Goal: Task Accomplishment & Management: Use online tool/utility

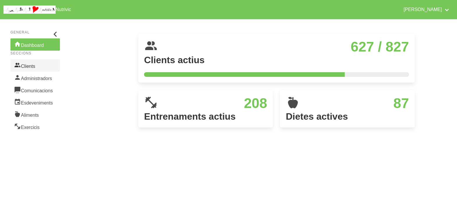
click at [42, 67] on link "Clients" at bounding box center [34, 65] width 49 height 12
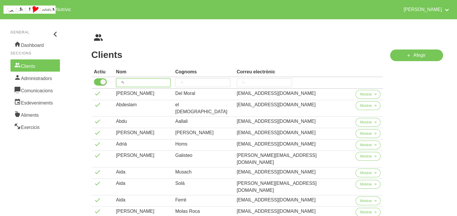
click at [145, 83] on input "search" at bounding box center [143, 82] width 55 height 9
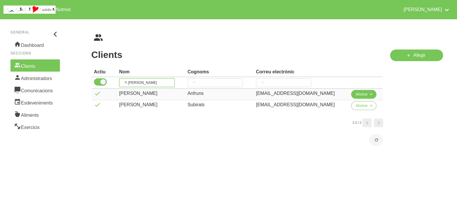
type input "[PERSON_NAME]"
click at [356, 93] on span "Mostrar" at bounding box center [362, 94] width 12 height 5
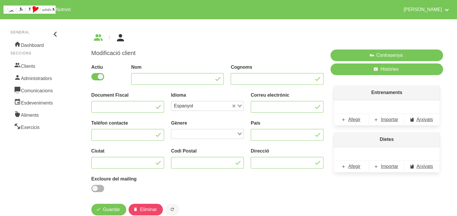
type input "[PERSON_NAME]"
type input "Anfruns"
type input "[EMAIL_ADDRESS][DOMAIN_NAME]"
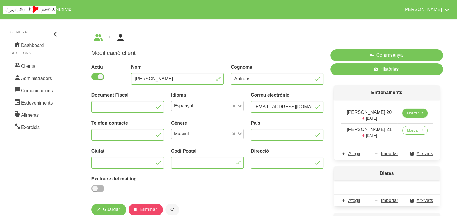
click at [412, 113] on span "Mostrar" at bounding box center [413, 113] width 12 height 5
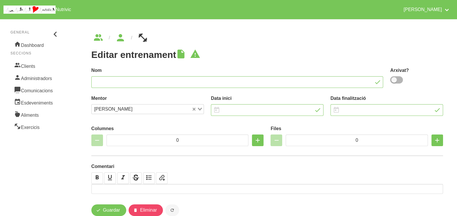
type input "[PERSON_NAME] 20"
type input "8/6/2025"
type input "1/9/2025"
type input "2"
type input "8"
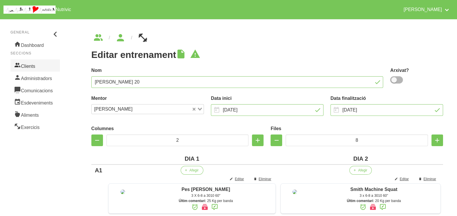
click at [23, 67] on link "Clients" at bounding box center [34, 65] width 49 height 12
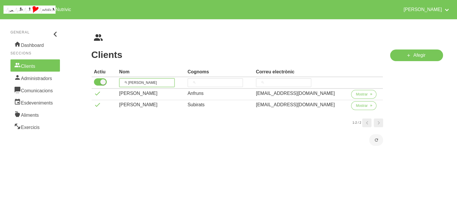
drag, startPoint x: 149, startPoint y: 82, endPoint x: 125, endPoint y: 83, distance: 24.7
click at [125, 83] on input "[PERSON_NAME]" at bounding box center [146, 82] width 55 height 9
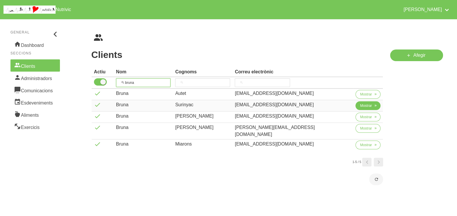
type input "bruna"
click at [360, 106] on span "Mostrar" at bounding box center [366, 105] width 12 height 5
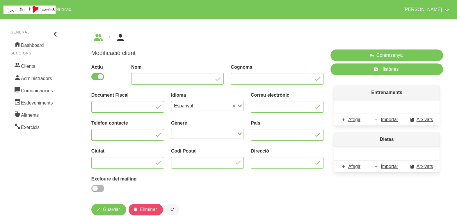
type input "Bruna"
type input "Surinyac"
type input "[EMAIL_ADDRESS][DOMAIN_NAME]"
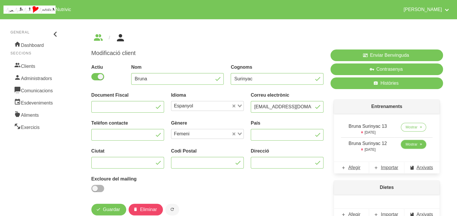
click at [409, 143] on span "Mostrar" at bounding box center [412, 144] width 12 height 5
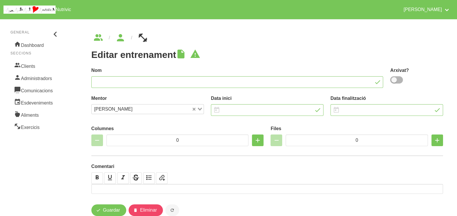
type input "Bruna Surinyac 12"
type input "8/6/2025"
type input "1/9/2025"
type input "2"
type input "8"
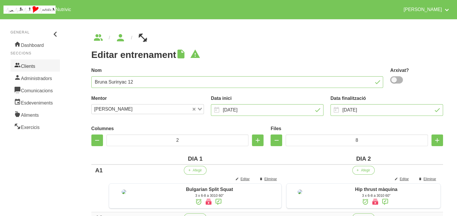
click at [32, 66] on link "Clients" at bounding box center [34, 65] width 49 height 12
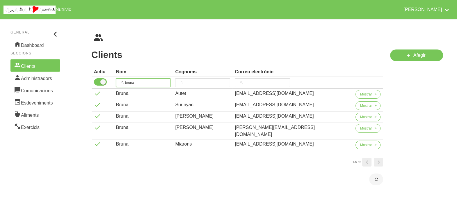
drag, startPoint x: 132, startPoint y: 78, endPoint x: 126, endPoint y: 76, distance: 6.3
click at [126, 77] on th "bruna" at bounding box center [143, 83] width 59 height 12
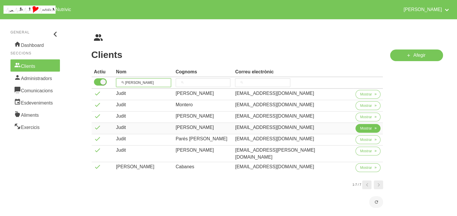
type input "judi"
click at [362, 129] on span "Mostrar" at bounding box center [366, 128] width 12 height 5
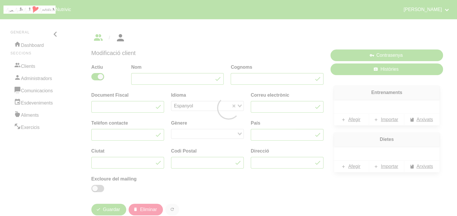
type input "Judit"
type input "[PERSON_NAME]"
type input "[EMAIL_ADDRESS][DOMAIN_NAME]"
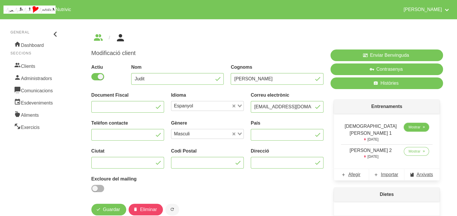
click at [408, 127] on span "Mostrar" at bounding box center [414, 127] width 12 height 5
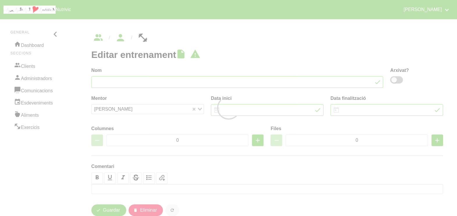
type input "[DEMOGRAPHIC_DATA][PERSON_NAME] 1"
type input "6/6/2025"
type input "1/9/2025"
type input "2"
type input "8"
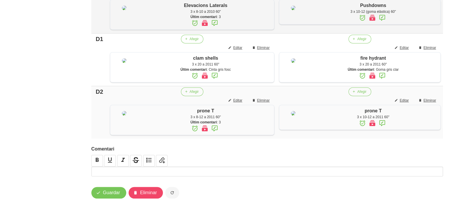
scroll to position [509, 0]
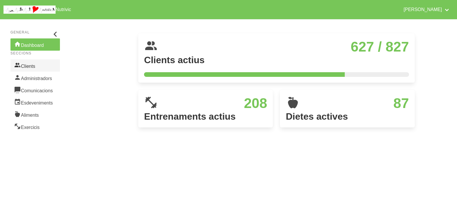
click at [31, 65] on link "Clients" at bounding box center [34, 65] width 49 height 12
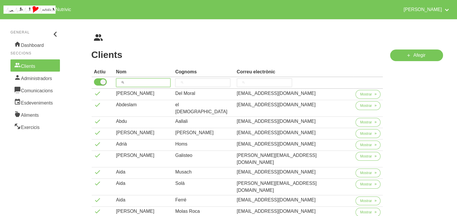
click at [141, 81] on input "search" at bounding box center [143, 82] width 55 height 9
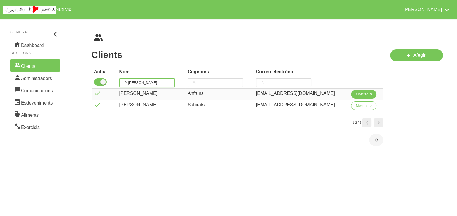
type input "[PERSON_NAME]"
click at [356, 96] on span "Mostrar" at bounding box center [362, 94] width 12 height 5
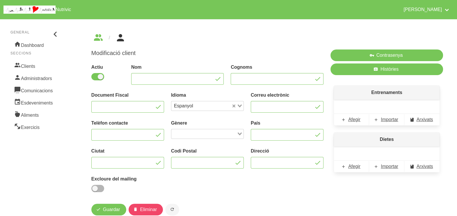
type input "[PERSON_NAME]"
type input "Anfruns"
type input "[EMAIL_ADDRESS][DOMAIN_NAME]"
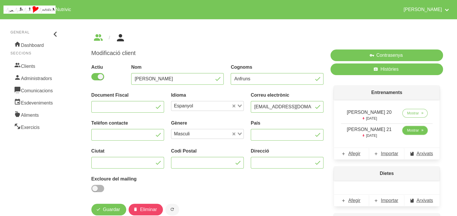
click at [412, 131] on span "Mostrar" at bounding box center [413, 130] width 12 height 5
select select "8"
select select "2025"
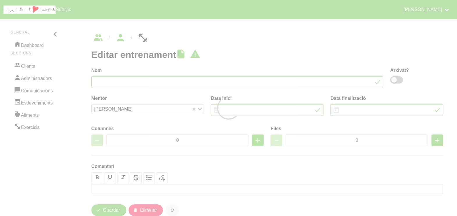
type input "[PERSON_NAME] 21"
type input "3/8/2025"
type input "[DATE]"
type input "2"
type input "8"
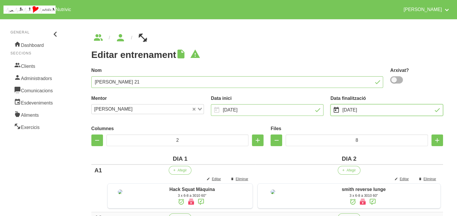
click at [358, 111] on input "[DATE]" at bounding box center [386, 110] width 113 height 12
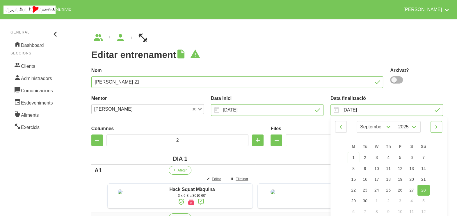
click at [437, 128] on icon at bounding box center [436, 127] width 7 height 10
select select "9"
drag, startPoint x: 426, startPoint y: 154, endPoint x: 394, endPoint y: 129, distance: 40.6
click at [426, 154] on link "5" at bounding box center [423, 157] width 12 height 11
type input "[DATE]"
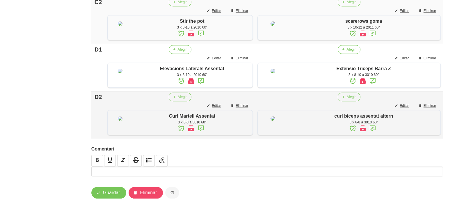
scroll to position [505, 0]
click at [112, 191] on span "Guardar" at bounding box center [111, 192] width 17 height 7
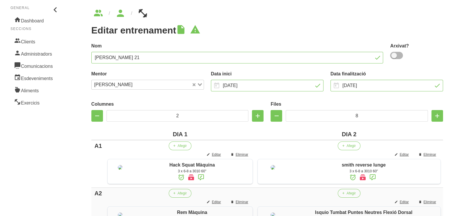
scroll to position [0, 0]
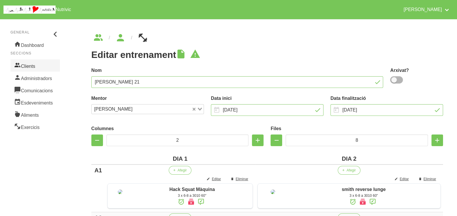
click at [31, 65] on link "Clients" at bounding box center [34, 65] width 49 height 12
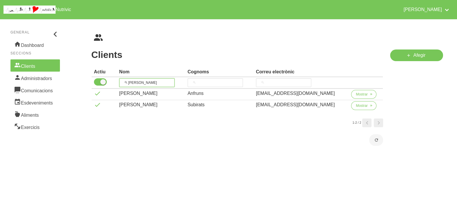
click at [120, 79] on th "[PERSON_NAME]" at bounding box center [151, 83] width 68 height 12
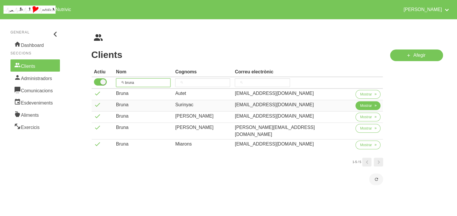
type input "bruna"
click at [360, 105] on span "Mostrar" at bounding box center [366, 105] width 12 height 5
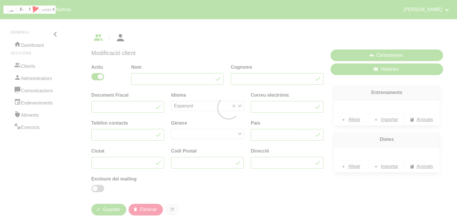
type input "Bruna"
type input "Surinyac"
type input "[EMAIL_ADDRESS][DOMAIN_NAME]"
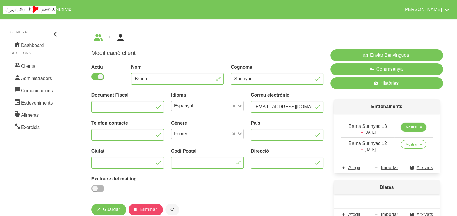
click at [414, 127] on span "Mostrar" at bounding box center [412, 127] width 12 height 5
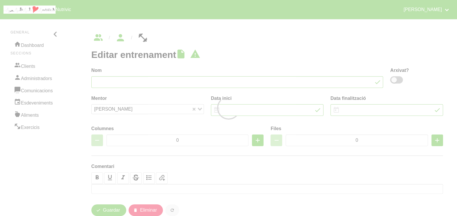
type input "Bruna Surinyac 13"
type input "3/8/2025"
type input "14/9/2025"
type input "2"
type input "8"
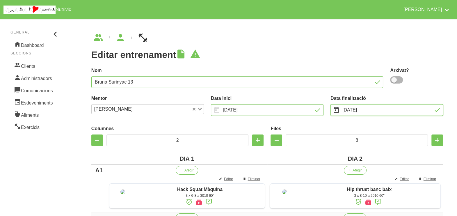
click at [355, 111] on input "14/9/2025" at bounding box center [386, 110] width 113 height 12
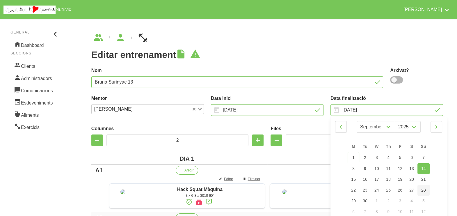
click at [424, 189] on span "28" at bounding box center [423, 190] width 5 height 5
type input "[DATE]"
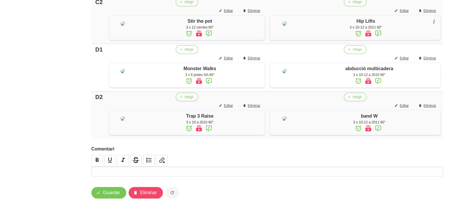
scroll to position [524, 0]
click at [109, 193] on span "Guardar" at bounding box center [111, 192] width 17 height 7
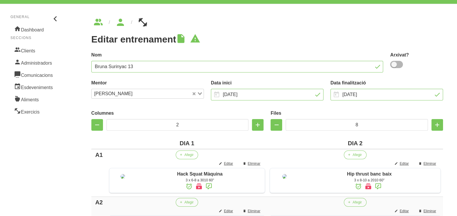
scroll to position [0, 0]
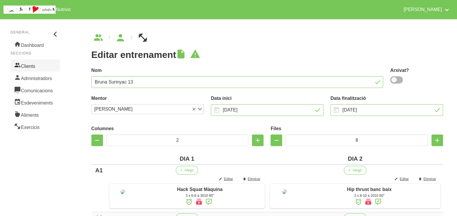
click at [27, 65] on link "Clients" at bounding box center [34, 65] width 49 height 12
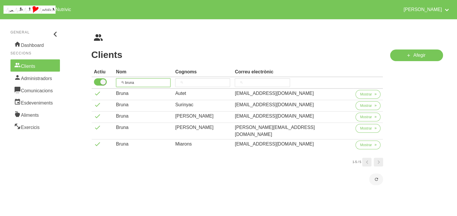
click at [114, 79] on tr "bruna" at bounding box center [237, 83] width 291 height 12
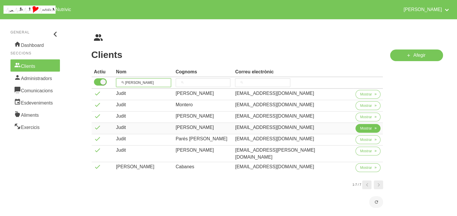
type input "judi"
click at [360, 126] on span "Mostrar" at bounding box center [366, 128] width 12 height 5
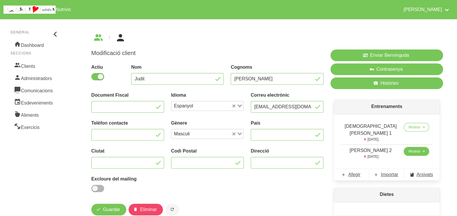
click at [408, 149] on span "Mostrar" at bounding box center [414, 151] width 12 height 5
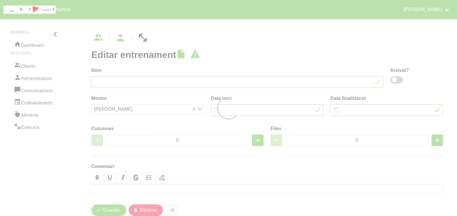
type input "[PERSON_NAME] 2"
type input "3/8/2025"
type input "[DATE]"
type input "2"
type input "8"
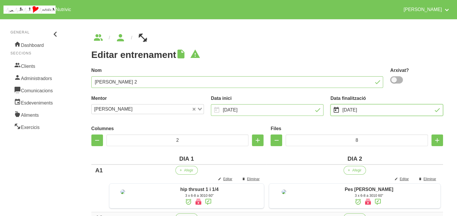
click at [351, 110] on input "[DATE]" at bounding box center [386, 110] width 113 height 12
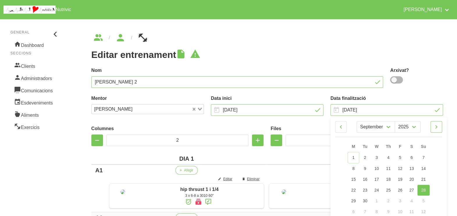
click at [436, 124] on icon at bounding box center [436, 127] width 7 height 10
select select "9"
click at [425, 158] on link "5" at bounding box center [423, 157] width 12 height 11
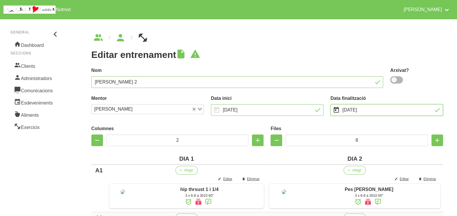
click at [362, 110] on input "[DATE]" at bounding box center [386, 110] width 113 height 12
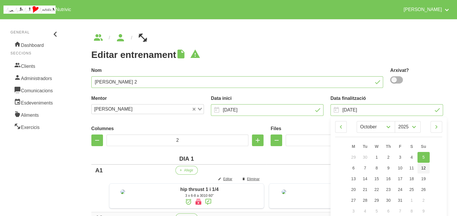
click at [424, 168] on span "12" at bounding box center [423, 168] width 5 height 5
type input "[DATE]"
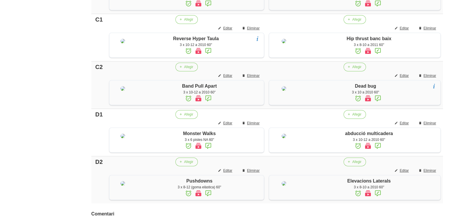
scroll to position [513, 0]
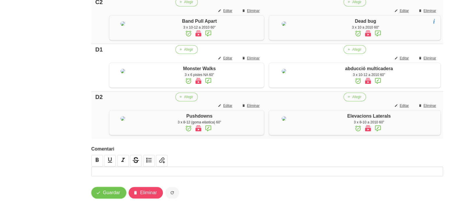
click at [115, 192] on span "Guardar" at bounding box center [111, 192] width 17 height 7
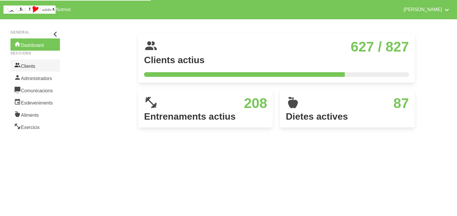
click at [30, 65] on link "Clients" at bounding box center [34, 65] width 49 height 12
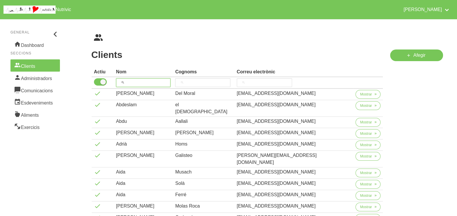
click at [138, 79] on input "search" at bounding box center [143, 82] width 55 height 9
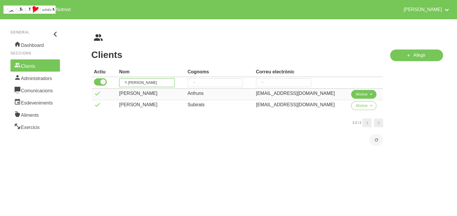
type input "[PERSON_NAME]"
click at [362, 97] on button "Mostrar" at bounding box center [363, 94] width 25 height 9
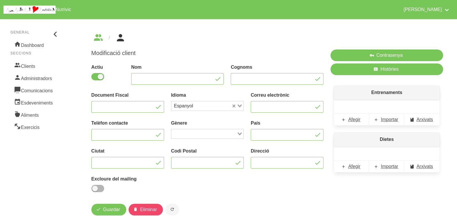
type input "[PERSON_NAME]"
type input "Anfruns"
type input "[EMAIL_ADDRESS][DOMAIN_NAME]"
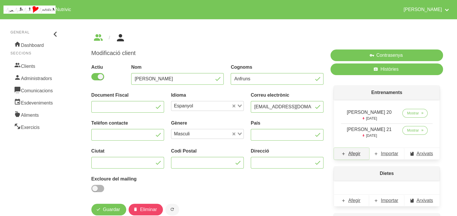
click at [355, 153] on span "Afegir" at bounding box center [354, 153] width 12 height 7
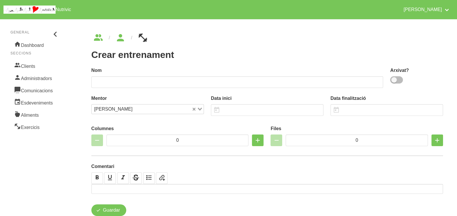
drag, startPoint x: 400, startPoint y: 78, endPoint x: 377, endPoint y: 78, distance: 23.3
click at [400, 78] on span at bounding box center [396, 79] width 13 height 7
click at [394, 78] on input "checkbox" at bounding box center [392, 80] width 4 height 4
checkbox input "true"
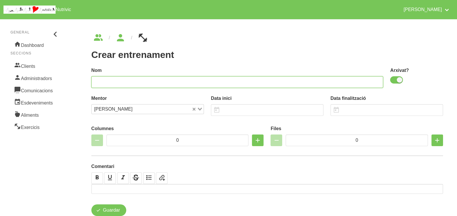
click at [308, 79] on input "text" at bounding box center [237, 82] width 292 height 12
type input "[PERSON_NAME] 22"
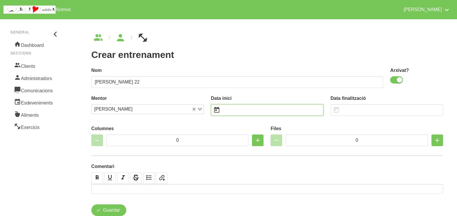
drag, startPoint x: 233, startPoint y: 109, endPoint x: 236, endPoint y: 105, distance: 5.0
click at [233, 109] on input "text" at bounding box center [267, 110] width 113 height 12
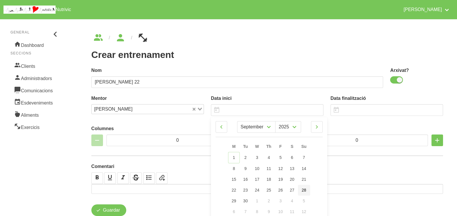
click at [306, 191] on span "28" at bounding box center [304, 190] width 5 height 5
type input "[DATE]"
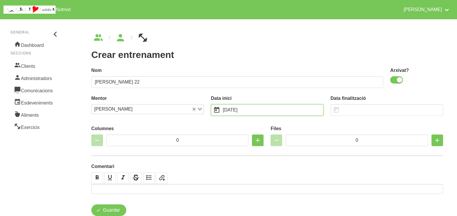
click at [300, 111] on input "[DATE]" at bounding box center [267, 110] width 113 height 12
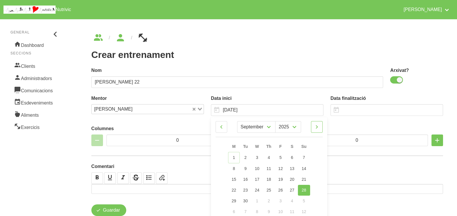
click at [316, 127] on icon at bounding box center [316, 127] width 7 height 10
select select "9"
drag, startPoint x: 304, startPoint y: 157, endPoint x: 267, endPoint y: 120, distance: 52.3
click at [303, 156] on span "5" at bounding box center [304, 157] width 2 height 5
type input "[DATE]"
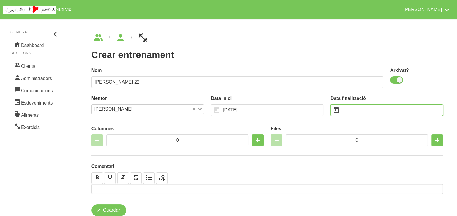
click at [355, 110] on input "text" at bounding box center [386, 110] width 113 height 12
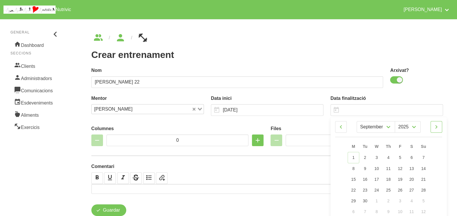
click at [435, 127] on icon at bounding box center [436, 127] width 7 height 10
click at [437, 127] on icon at bounding box center [436, 127] width 7 height 10
click at [340, 131] on icon at bounding box center [340, 127] width 7 height 10
click at [438, 125] on icon at bounding box center [436, 127] width 7 height 10
select select "10"
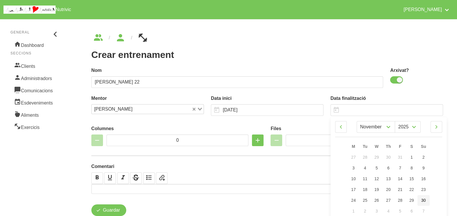
click at [424, 200] on span "30" at bounding box center [423, 200] width 5 height 5
type input "[DATE]"
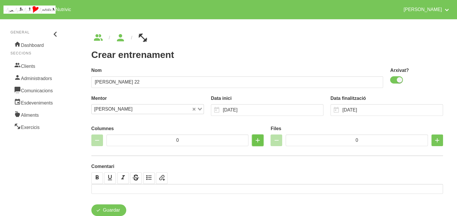
click at [258, 141] on icon "button" at bounding box center [257, 140] width 7 height 10
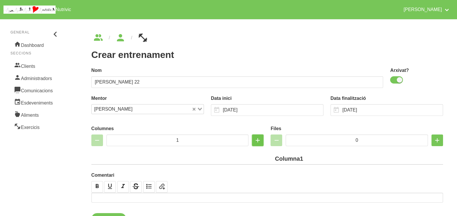
click at [258, 141] on icon "button" at bounding box center [257, 140] width 7 height 10
type input "2"
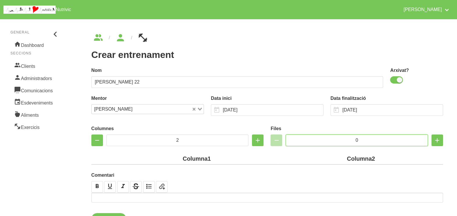
drag, startPoint x: 368, startPoint y: 141, endPoint x: 332, endPoint y: 141, distance: 35.8
click at [332, 141] on input "0" at bounding box center [357, 140] width 142 height 12
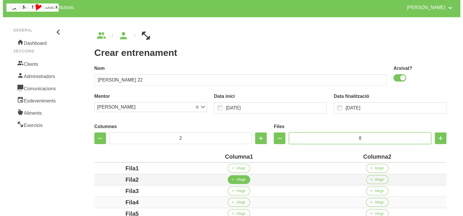
scroll to position [109, 0]
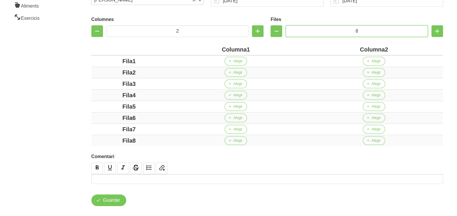
type input "8"
drag, startPoint x: 238, startPoint y: 48, endPoint x: 204, endPoint y: 48, distance: 33.7
click at [204, 48] on div "Columna1" at bounding box center [236, 49] width 134 height 9
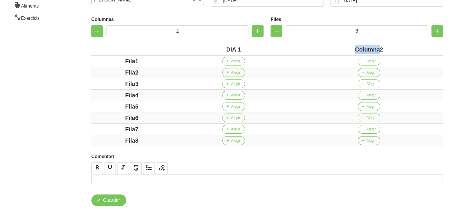
drag, startPoint x: 380, startPoint y: 49, endPoint x: 337, endPoint y: 49, distance: 42.8
click at [337, 49] on div "Columna2" at bounding box center [368, 49] width 143 height 9
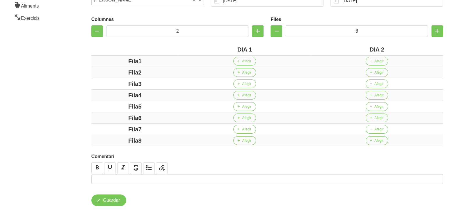
drag, startPoint x: 138, startPoint y: 61, endPoint x: 109, endPoint y: 63, distance: 29.2
click at [109, 63] on div "Fila1" at bounding box center [135, 61] width 83 height 9
drag, startPoint x: 138, startPoint y: 74, endPoint x: 117, endPoint y: 74, distance: 21.8
click at [117, 74] on div "Fila2" at bounding box center [135, 72] width 83 height 9
drag, startPoint x: 150, startPoint y: 84, endPoint x: 126, endPoint y: 83, distance: 24.5
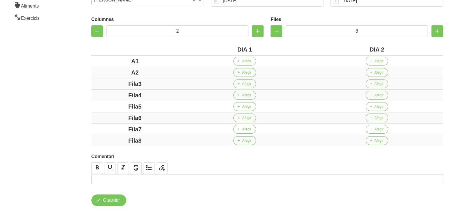
click at [123, 82] on div "Fila3" at bounding box center [135, 83] width 83 height 9
click at [121, 90] on td "Fila4" at bounding box center [134, 95] width 87 height 11
click at [124, 104] on div "Fila5" at bounding box center [135, 106] width 83 height 9
drag, startPoint x: 152, startPoint y: 118, endPoint x: 122, endPoint y: 118, distance: 30.5
click at [122, 118] on div "Fila6" at bounding box center [135, 117] width 83 height 9
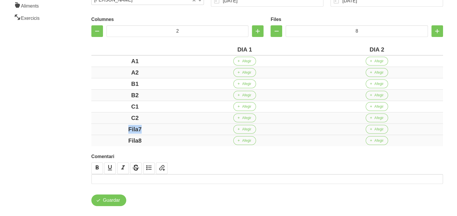
drag, startPoint x: 154, startPoint y: 129, endPoint x: 121, endPoint y: 129, distance: 33.5
click at [121, 129] on div "Fila7" at bounding box center [135, 129] width 83 height 9
drag, startPoint x: 148, startPoint y: 140, endPoint x: 110, endPoint y: 134, distance: 38.6
click at [112, 135] on td "Fila8" at bounding box center [134, 140] width 87 height 11
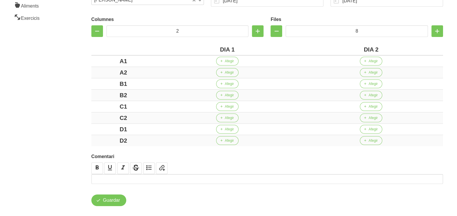
click at [79, 115] on div "Crear entrenament 600e796c-faf1-41e4-9d93-c20789a53041 Nom [PERSON_NAME] 22 Arx…" at bounding box center [267, 65] width 380 height 310
click at [227, 61] on span "Afegir" at bounding box center [229, 60] width 9 height 5
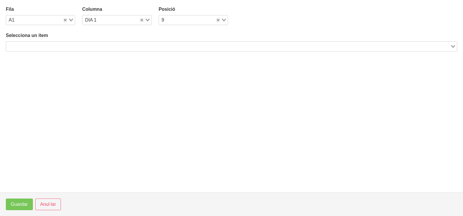
click at [100, 44] on input "Search for option" at bounding box center [228, 46] width 442 height 7
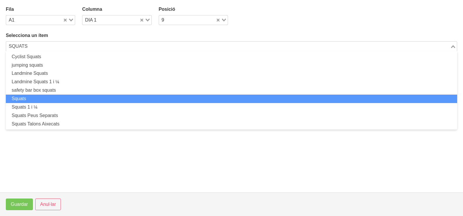
click at [69, 97] on li "Squats" at bounding box center [231, 99] width 451 height 8
type input "SQUATS"
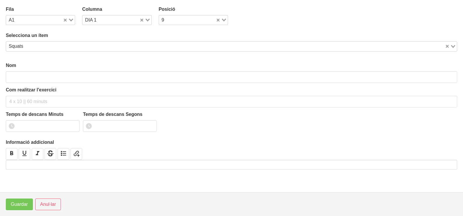
type input "Squats"
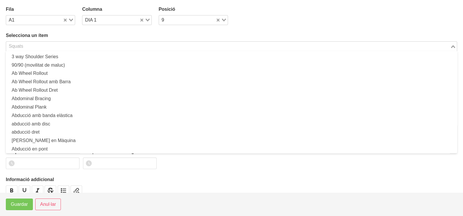
click at [38, 45] on input "Search for option" at bounding box center [228, 46] width 442 height 7
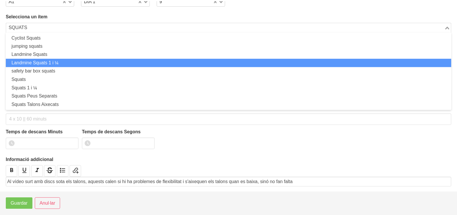
scroll to position [0, 0]
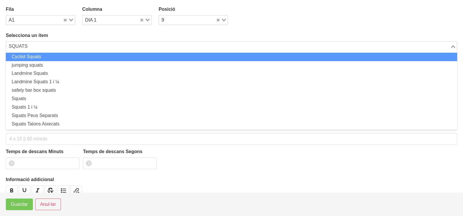
drag, startPoint x: 31, startPoint y: 43, endPoint x: -1, endPoint y: 44, distance: 32.0
click at [0, 44] on html "Nutrivic [PERSON_NAME] General Dashboard Seccions Clients Administradors Comuni…" at bounding box center [231, 59] width 463 height 336
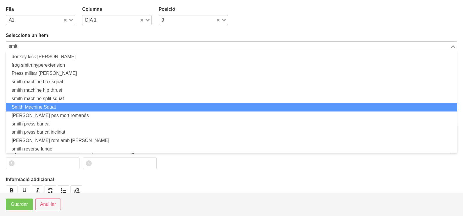
click at [45, 108] on li "Smith Machine Squat" at bounding box center [231, 107] width 451 height 8
type input "smit"
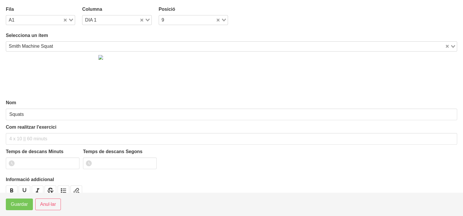
type input "Smith Machine Squat"
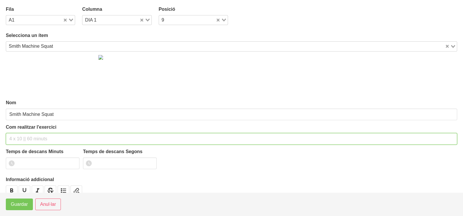
drag, startPoint x: 22, startPoint y: 138, endPoint x: 26, endPoint y: 127, distance: 11.7
click at [24, 133] on input "text" at bounding box center [231, 139] width 451 height 12
type input "3 x 6-8 a 3010 60""
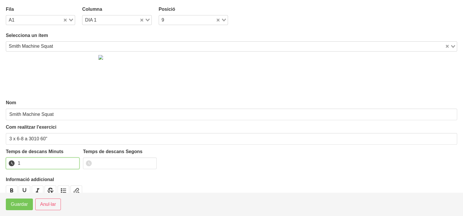
drag, startPoint x: 74, startPoint y: 160, endPoint x: 57, endPoint y: 169, distance: 18.7
type input "1"
click at [74, 160] on input "1" at bounding box center [43, 163] width 74 height 12
click at [13, 205] on span "Guardar" at bounding box center [19, 204] width 17 height 7
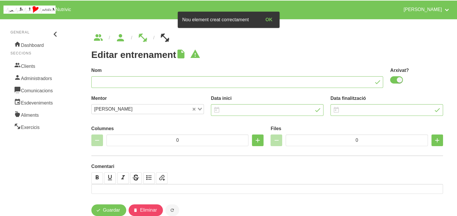
type input "[PERSON_NAME] 22"
checkbox input "true"
type input "[DATE]"
type input "2"
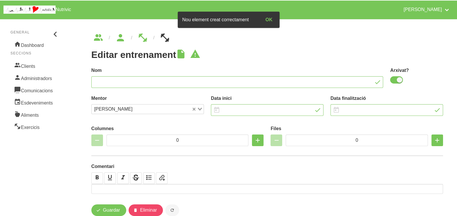
type input "8"
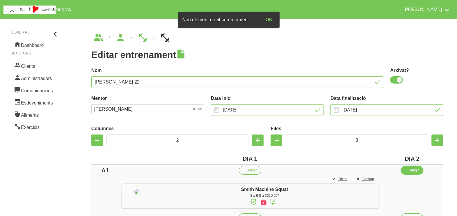
click at [417, 172] on span "Afegir" at bounding box center [414, 170] width 9 height 5
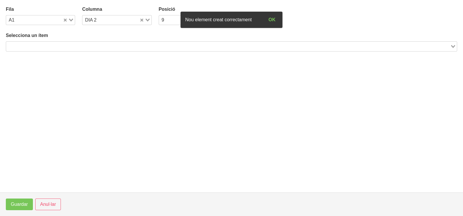
click at [87, 42] on div "Search for option" at bounding box center [228, 46] width 444 height 8
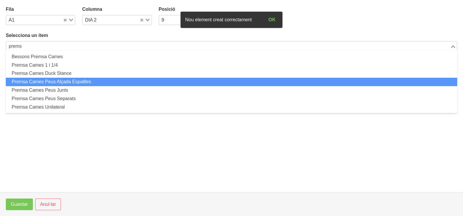
drag, startPoint x: 83, startPoint y: 78, endPoint x: 81, endPoint y: 83, distance: 4.8
click at [81, 83] on li "Premsa Cames Peus Alçada Espatlles" at bounding box center [231, 82] width 451 height 8
type input "prems"
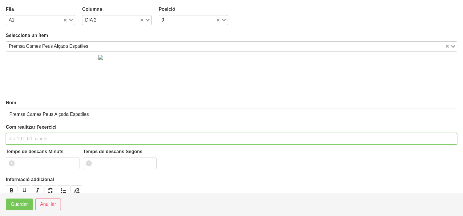
drag, startPoint x: 23, startPoint y: 137, endPoint x: 31, endPoint y: 122, distance: 16.5
click at [28, 128] on div "Com realitzar l'exercici" at bounding box center [231, 134] width 451 height 21
type input "3 x 6-8 a 3010 60""
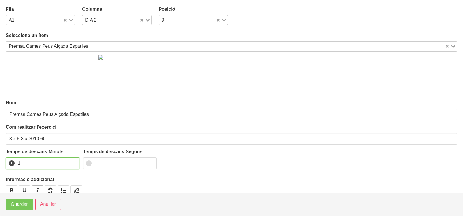
drag, startPoint x: 74, startPoint y: 161, endPoint x: 32, endPoint y: 191, distance: 51.2
type input "1"
click at [70, 163] on input "1" at bounding box center [43, 163] width 74 height 12
click at [23, 205] on span "Guardar" at bounding box center [19, 204] width 17 height 7
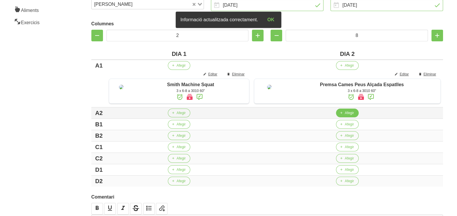
scroll to position [109, 0]
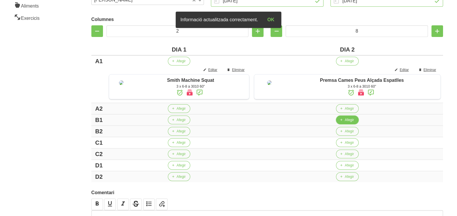
click at [342, 122] on icon "button" at bounding box center [340, 119] width 3 height 5
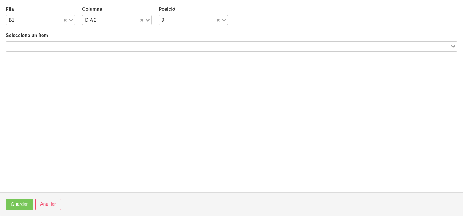
drag, startPoint x: 126, startPoint y: 42, endPoint x: 122, endPoint y: 49, distance: 7.4
click at [124, 44] on input "Search for option" at bounding box center [228, 46] width 442 height 7
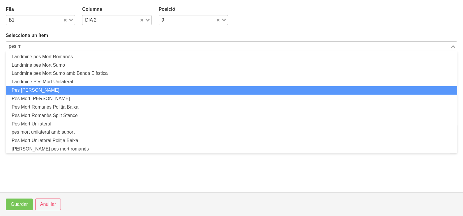
click at [74, 92] on li "Pes [PERSON_NAME]" at bounding box center [231, 90] width 451 height 8
type input "pes m"
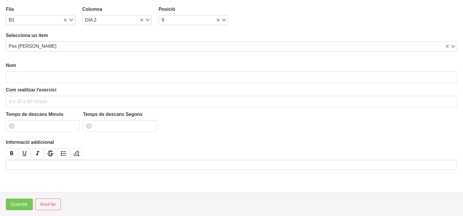
type input "Pes [PERSON_NAME]"
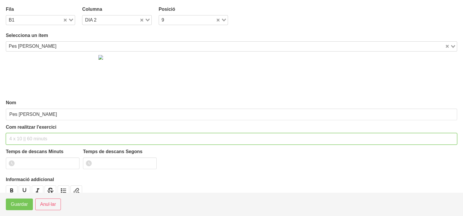
click at [27, 136] on input "text" at bounding box center [231, 139] width 451 height 12
type input "3 x 6-8 a 3010 60""
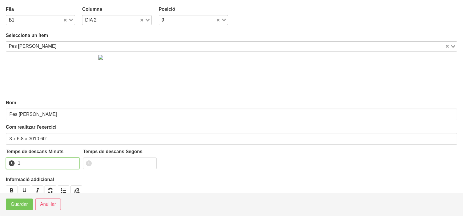
drag, startPoint x: 74, startPoint y: 161, endPoint x: 45, endPoint y: 182, distance: 36.0
type input "1"
click at [73, 162] on input "1" at bounding box center [43, 163] width 74 height 12
click at [25, 205] on span "Guardar" at bounding box center [19, 204] width 17 height 7
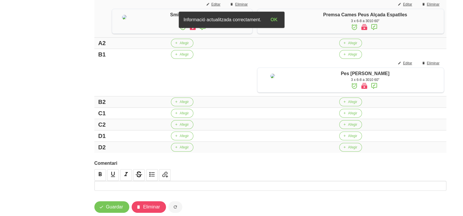
scroll to position [182, 0]
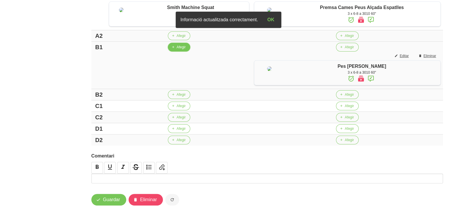
click at [177, 50] on span "Afegir" at bounding box center [181, 47] width 9 height 5
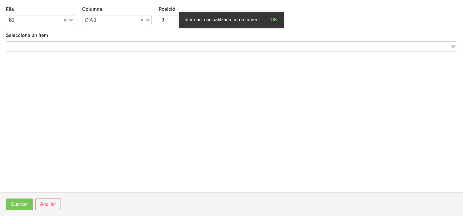
click at [57, 43] on input "Search for option" at bounding box center [228, 46] width 442 height 7
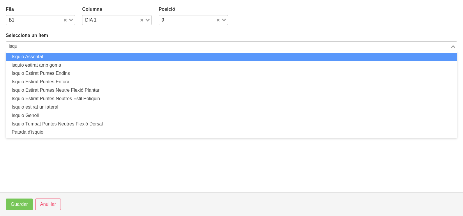
click at [52, 57] on li "Isquio Assentat" at bounding box center [231, 57] width 451 height 8
type input "isqu"
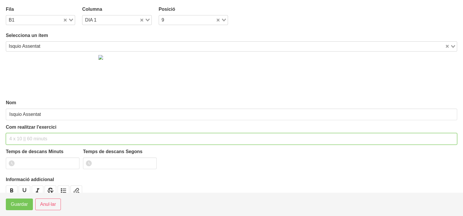
click at [23, 138] on input "text" at bounding box center [231, 139] width 451 height 12
type input "3 x 6-8 a 3010 60""
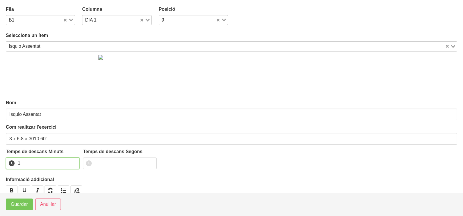
type input "1"
click at [75, 160] on input "1" at bounding box center [43, 163] width 74 height 12
click at [16, 205] on span "Guardar" at bounding box center [19, 204] width 17 height 7
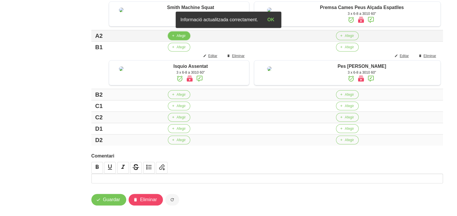
click at [179, 38] on span "Afegir" at bounding box center [181, 35] width 9 height 5
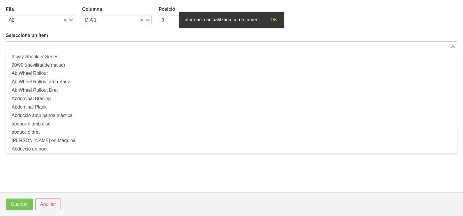
click at [73, 44] on input "Search for option" at bounding box center [228, 46] width 442 height 7
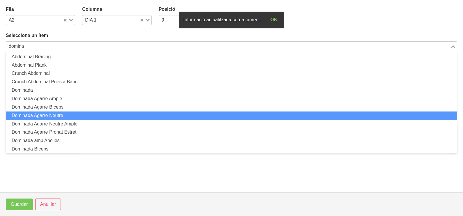
click at [75, 116] on li "Dominada Agarre Neutre" at bounding box center [231, 115] width 451 height 8
type input "domina"
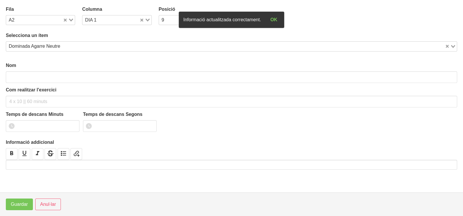
type input "Dominada Agarre Neutre"
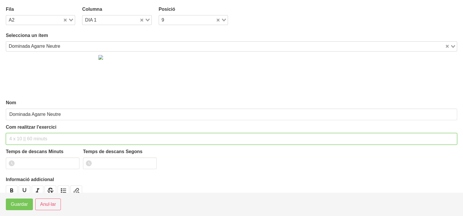
click at [23, 135] on input "text" at bounding box center [231, 139] width 451 height 12
type input "3 x màx a 3010 60""
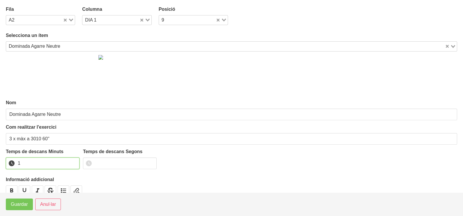
drag, startPoint x: 74, startPoint y: 161, endPoint x: 44, endPoint y: 183, distance: 37.9
type input "1"
click at [74, 162] on input "1" at bounding box center [43, 163] width 74 height 12
click at [22, 203] on span "Guardar" at bounding box center [19, 204] width 17 height 7
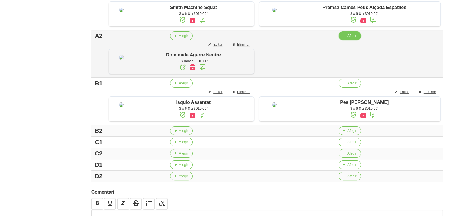
click at [342, 38] on span "button" at bounding box center [343, 35] width 5 height 5
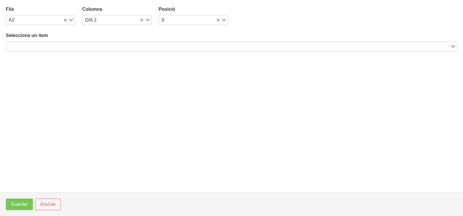
click at [139, 47] on input "Search for option" at bounding box center [228, 46] width 442 height 7
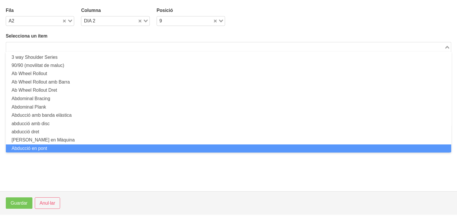
scroll to position [0, 0]
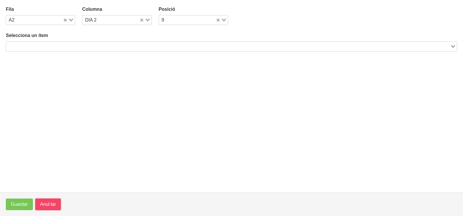
click at [56, 204] on span "Anul·lar" at bounding box center [48, 204] width 16 height 7
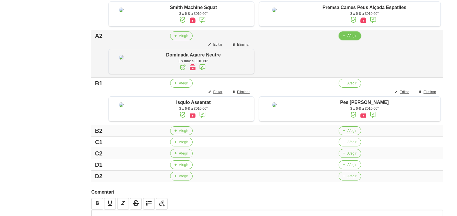
click at [347, 40] on button "Afegir" at bounding box center [350, 35] width 22 height 9
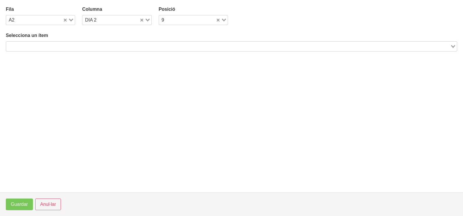
drag, startPoint x: 119, startPoint y: 48, endPoint x: 132, endPoint y: 40, distance: 15.3
click at [119, 47] on input "Search for option" at bounding box center [228, 46] width 442 height 7
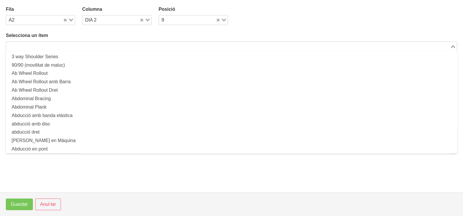
click at [65, 44] on input "Search for option" at bounding box center [228, 46] width 442 height 7
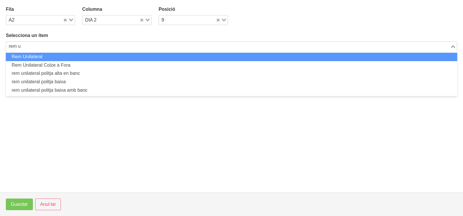
click at [70, 58] on li "Rem Unilateral" at bounding box center [231, 57] width 451 height 8
type input "rem u"
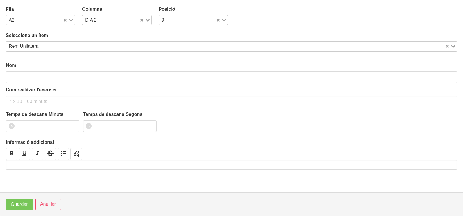
type input "Rem Unilateral"
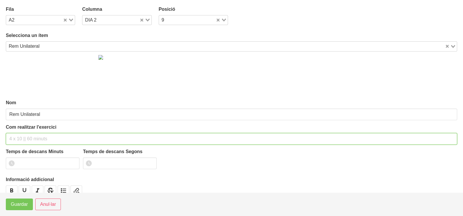
click at [24, 134] on input "text" at bounding box center [231, 139] width 451 height 12
type input "3 x 6-8 a 3011 60""
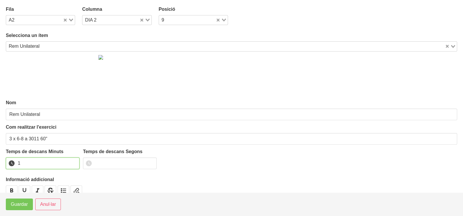
drag, startPoint x: 74, startPoint y: 161, endPoint x: 65, endPoint y: 169, distance: 11.5
type input "1"
click at [71, 163] on input "1" at bounding box center [43, 163] width 74 height 12
click at [15, 206] on span "Guardar" at bounding box center [19, 204] width 17 height 7
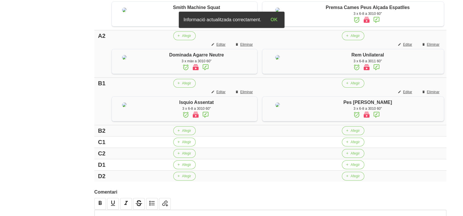
scroll to position [281, 0]
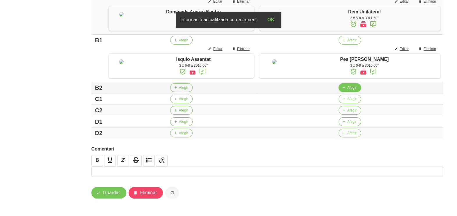
click at [345, 87] on icon "button" at bounding box center [343, 87] width 3 height 5
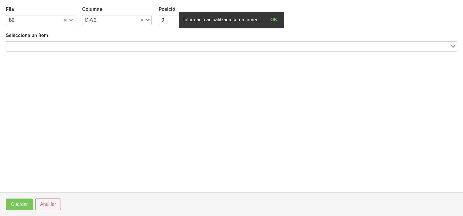
click at [145, 45] on input "Search for option" at bounding box center [228, 46] width 442 height 7
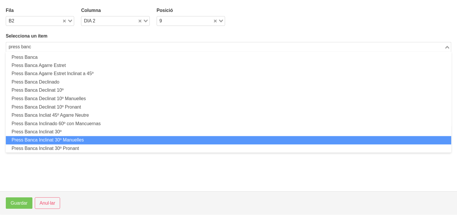
scroll to position [0, 0]
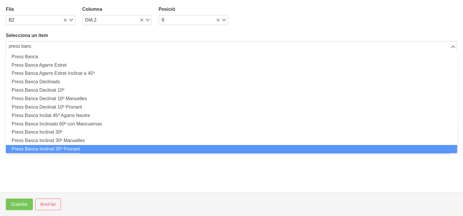
click at [90, 146] on li "Press Banca Inclinat 30º Pronant" at bounding box center [231, 149] width 451 height 8
type input "press banc"
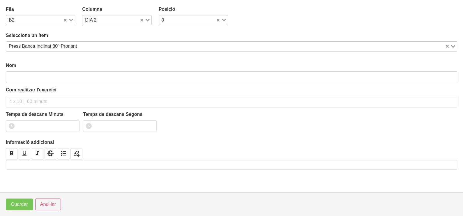
type input "Press Banca Inclinat 30º Pronant"
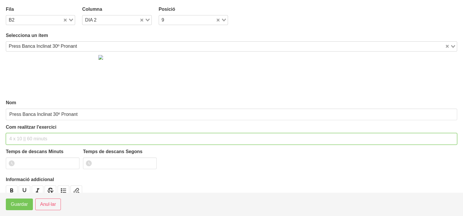
click at [31, 137] on input "text" at bounding box center [231, 139] width 451 height 12
type input "3 x 6-8 a 3010 60""
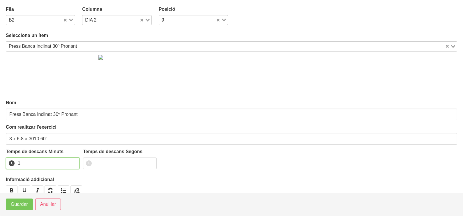
drag, startPoint x: 74, startPoint y: 162, endPoint x: 62, endPoint y: 168, distance: 13.9
type input "1"
click at [66, 166] on input "1" at bounding box center [43, 163] width 74 height 12
click at [9, 205] on button "Guardar" at bounding box center [19, 204] width 27 height 12
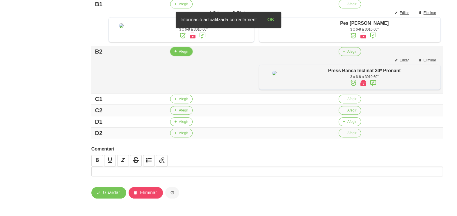
click at [175, 54] on icon "button" at bounding box center [175, 51] width 3 height 5
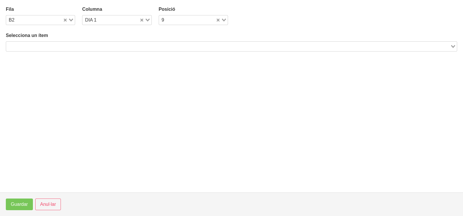
click at [89, 44] on input "Search for option" at bounding box center [228, 46] width 442 height 7
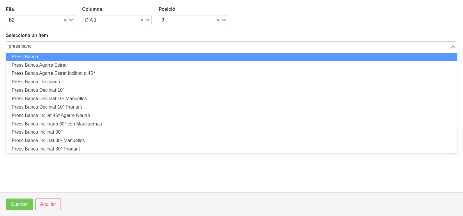
click at [88, 58] on li "Press Banca" at bounding box center [231, 57] width 451 height 8
type input "press banc"
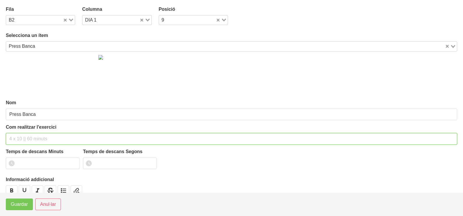
click at [27, 137] on input "text" at bounding box center [231, 139] width 451 height 12
type input "3 x 6-8 a 3010 60""
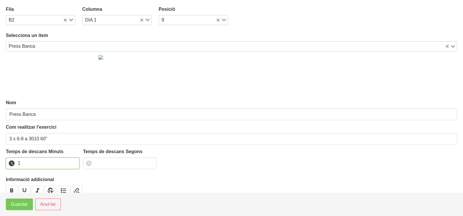
drag, startPoint x: 73, startPoint y: 162, endPoint x: 61, endPoint y: 171, distance: 15.4
type input "1"
click at [72, 163] on input "1" at bounding box center [43, 163] width 74 height 12
click at [25, 202] on span "Guardar" at bounding box center [19, 204] width 17 height 7
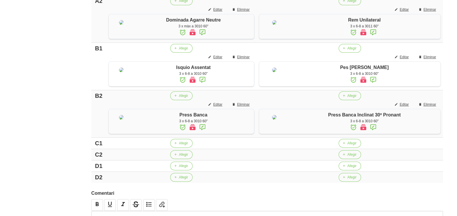
scroll to position [321, 0]
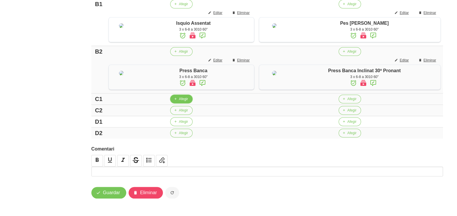
drag, startPoint x: 181, startPoint y: 98, endPoint x: 175, endPoint y: 97, distance: 6.2
click at [175, 97] on button "Afegir" at bounding box center [181, 99] width 22 height 9
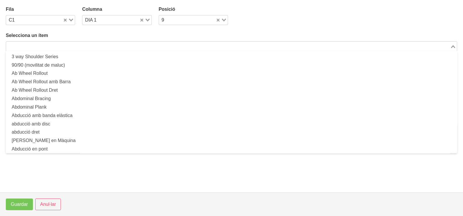
click at [84, 48] on input "Search for option" at bounding box center [228, 46] width 442 height 7
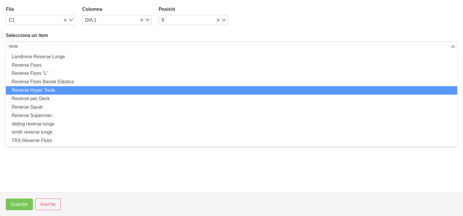
click at [102, 88] on li "Reverse Hyper Taula" at bounding box center [231, 90] width 451 height 8
type input "reve"
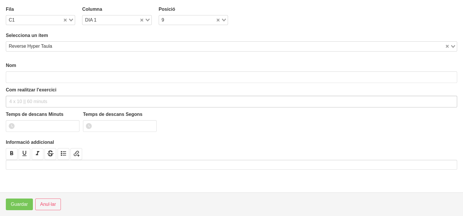
type input "Reverse Hyper Taula"
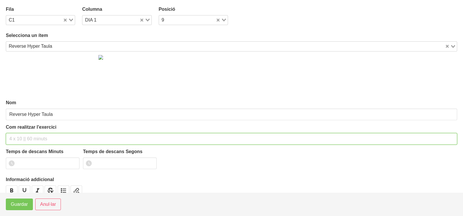
click at [29, 136] on input "text" at bounding box center [231, 139] width 451 height 12
type input "3 x 10-12 a 2011 60""
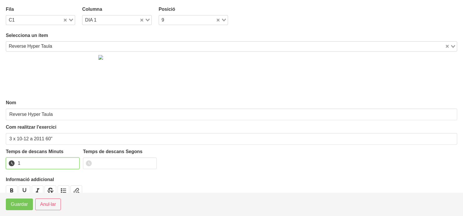
drag, startPoint x: 74, startPoint y: 161, endPoint x: 69, endPoint y: 164, distance: 6.1
type input "1"
click at [73, 162] on input "1" at bounding box center [43, 163] width 74 height 12
click at [17, 202] on span "Guardar" at bounding box center [19, 204] width 17 height 7
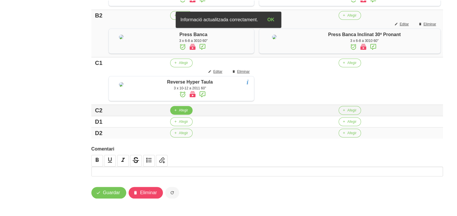
click at [178, 115] on button "Afegir" at bounding box center [181, 110] width 22 height 9
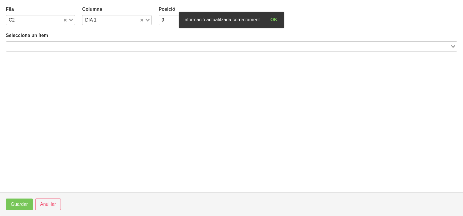
click at [64, 45] on input "Search for option" at bounding box center [228, 46] width 442 height 7
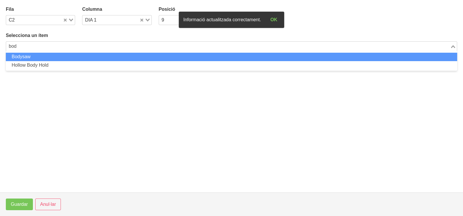
click at [74, 57] on li "Bodysaw" at bounding box center [231, 57] width 451 height 8
type input "bod"
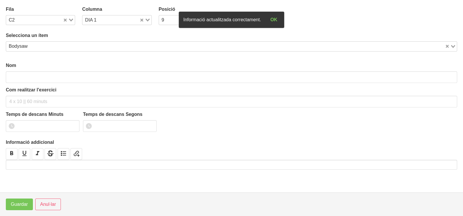
type input "Bodysaw"
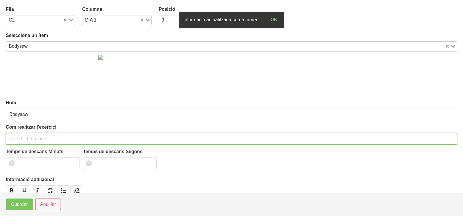
click at [22, 141] on input "text" at bounding box center [231, 139] width 451 height 12
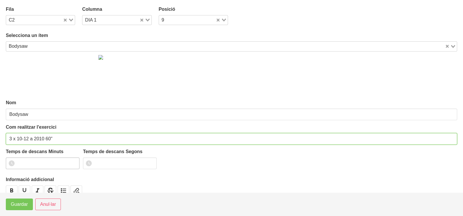
type input "3 x 10-12 a 2010 60""
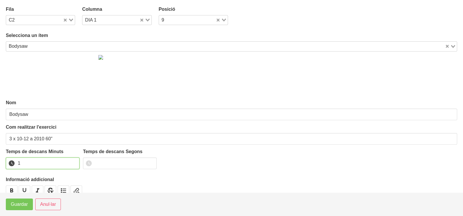
drag, startPoint x: 73, startPoint y: 161, endPoint x: 43, endPoint y: 175, distance: 33.3
type input "1"
click at [70, 162] on input "1" at bounding box center [43, 163] width 74 height 12
click at [17, 202] on span "Guardar" at bounding box center [19, 204] width 17 height 7
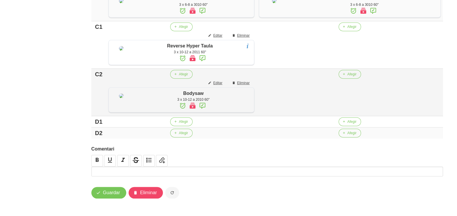
scroll to position [409, 0]
drag, startPoint x: 350, startPoint y: 67, endPoint x: 346, endPoint y: 67, distance: 4.1
click at [346, 70] on button "Afegir" at bounding box center [350, 74] width 22 height 9
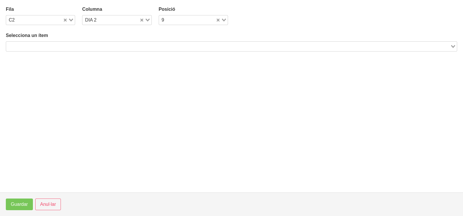
click at [134, 47] on input "Search for option" at bounding box center [228, 46] width 442 height 7
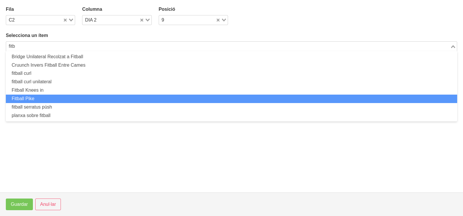
click at [54, 98] on li "Fitball Pike" at bounding box center [231, 99] width 451 height 8
type input "fitb"
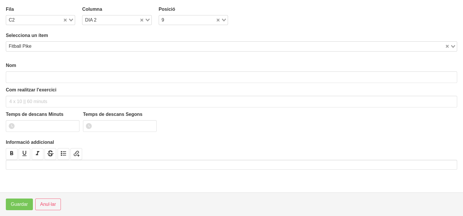
type input "Fitball Pike"
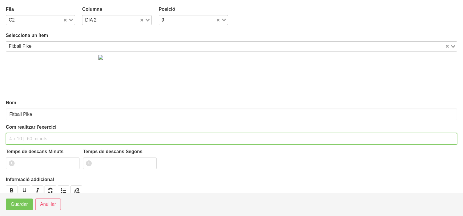
click at [19, 135] on input "text" at bounding box center [231, 139] width 451 height 12
type input "3 x 10-12 a 2010 60""
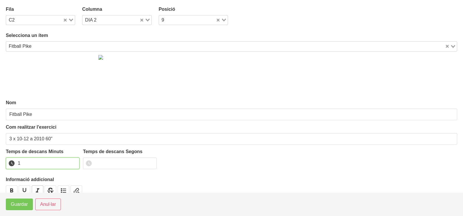
drag, startPoint x: 75, startPoint y: 161, endPoint x: 37, endPoint y: 191, distance: 47.9
type input "1"
click at [72, 164] on input "1" at bounding box center [43, 163] width 74 height 12
click at [23, 202] on span "Guardar" at bounding box center [19, 204] width 17 height 7
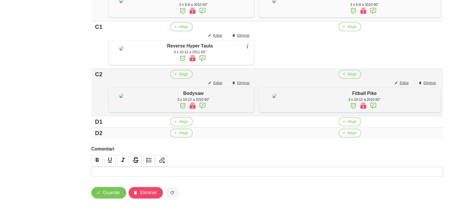
scroll to position [421, 0]
click at [349, 122] on span "Afegir" at bounding box center [351, 121] width 9 height 5
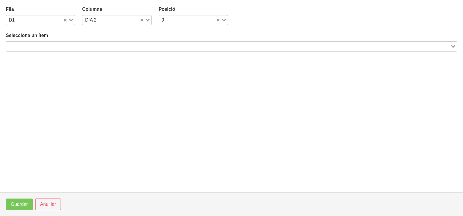
click at [106, 45] on input "Search for option" at bounding box center [228, 46] width 442 height 7
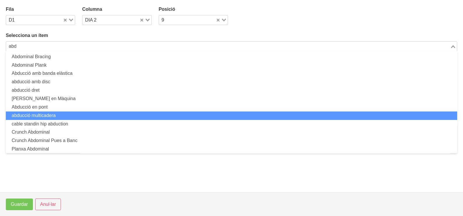
click at [68, 113] on li "abducció multicadera" at bounding box center [231, 115] width 451 height 8
type input "abd"
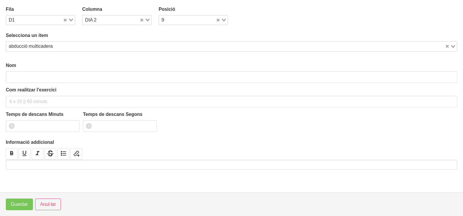
type input "abducció multicadera"
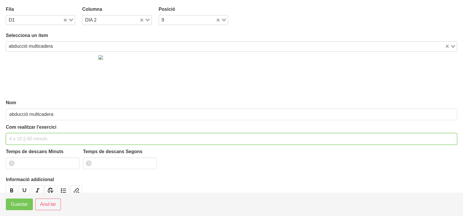
click at [22, 135] on input "text" at bounding box center [231, 139] width 451 height 12
type input "3 x 10-12 a 2010 60""
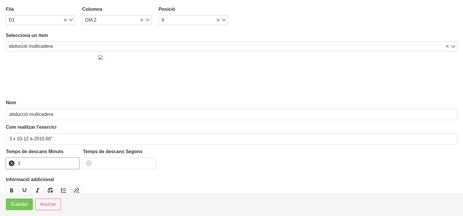
drag, startPoint x: 73, startPoint y: 161, endPoint x: 37, endPoint y: 183, distance: 42.6
type input "1"
click at [71, 162] on input "1" at bounding box center [43, 163] width 74 height 12
click at [18, 205] on span "Guardar" at bounding box center [19, 204] width 17 height 7
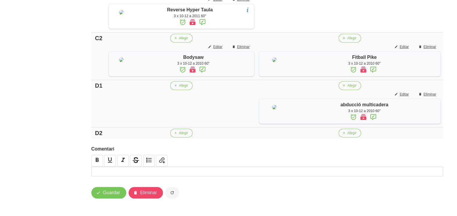
scroll to position [457, 0]
click at [178, 85] on button "Afegir" at bounding box center [181, 85] width 22 height 9
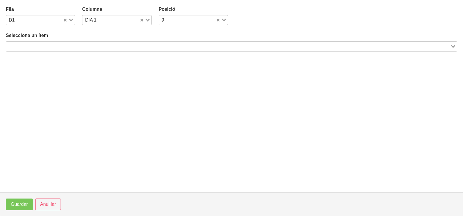
click at [94, 47] on input "Search for option" at bounding box center [228, 46] width 442 height 7
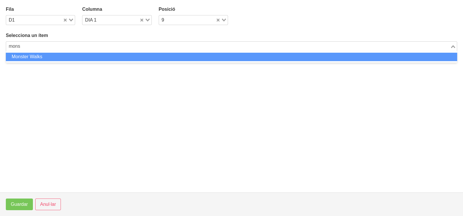
click at [92, 55] on li "Monster Walks" at bounding box center [231, 57] width 451 height 8
type input "mons"
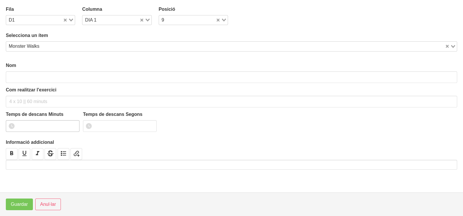
type input "Monster Walks"
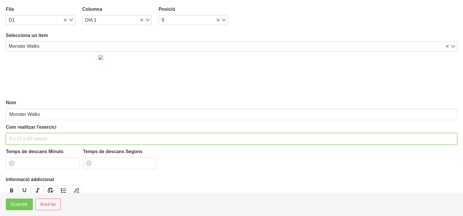
click at [25, 136] on input "text" at bounding box center [231, 139] width 451 height 12
type input "3 x 6 pistes NA 60""
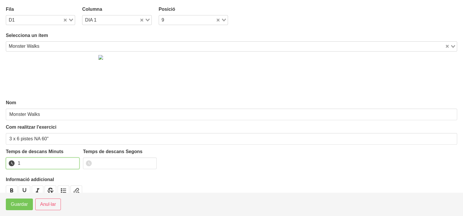
drag, startPoint x: 74, startPoint y: 161, endPoint x: 54, endPoint y: 177, distance: 26.5
type input "1"
click at [71, 163] on input "1" at bounding box center [43, 163] width 74 height 12
click at [17, 204] on span "Guardar" at bounding box center [19, 204] width 17 height 7
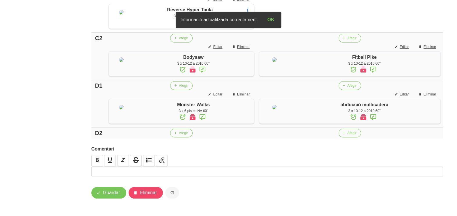
scroll to position [384, 0]
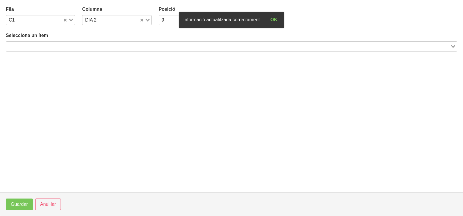
click at [128, 44] on input "Search for option" at bounding box center [228, 46] width 442 height 7
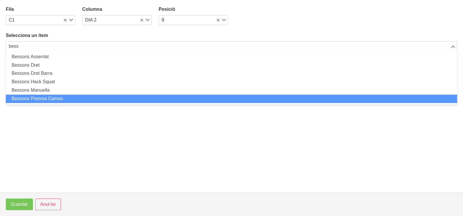
click at [73, 99] on li "Bessons Premsa Cames" at bounding box center [231, 99] width 451 height 8
type input "bess"
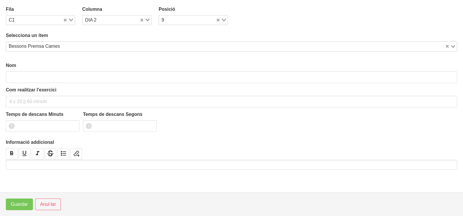
type input "Bessons Premsa Cames"
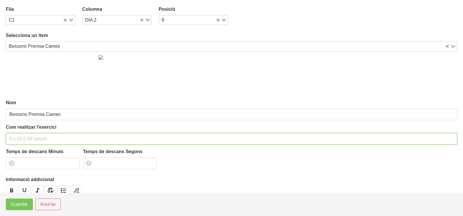
click at [22, 127] on div "Com realitzar l'exercici" at bounding box center [231, 134] width 451 height 21
type input "3 x 10-12 a 2011 60""
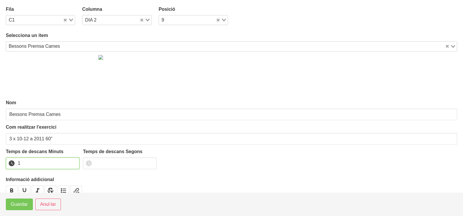
drag, startPoint x: 75, startPoint y: 161, endPoint x: 26, endPoint y: 193, distance: 59.1
type input "1"
click at [72, 164] on input "1" at bounding box center [43, 163] width 74 height 12
click at [19, 204] on span "Guardar" at bounding box center [19, 204] width 17 height 7
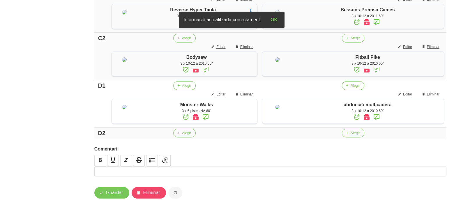
scroll to position [478, 0]
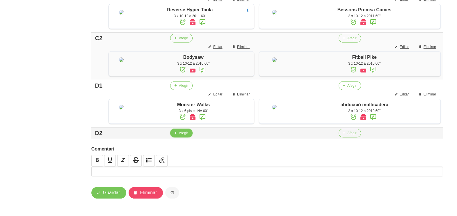
click at [178, 133] on button "Afegir" at bounding box center [181, 133] width 22 height 9
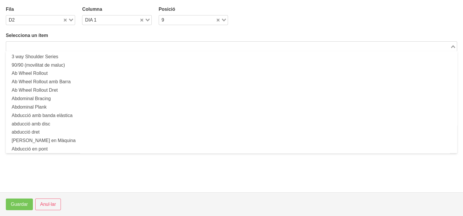
click at [66, 46] on input "Search for option" at bounding box center [228, 46] width 442 height 7
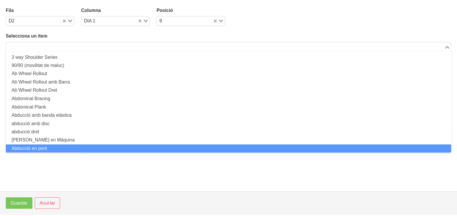
scroll to position [0, 0]
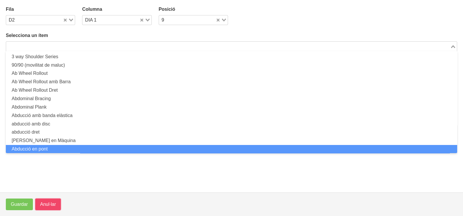
click at [47, 200] on button "Anul·lar" at bounding box center [48, 204] width 26 height 12
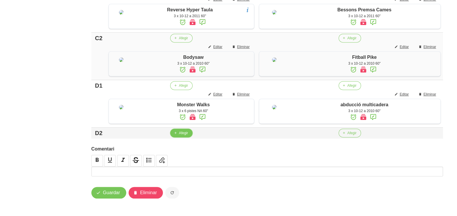
click at [183, 134] on span "Afegir" at bounding box center [183, 132] width 9 height 5
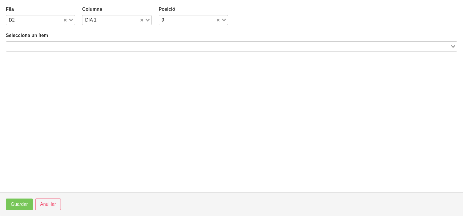
click at [115, 42] on div "Search for option" at bounding box center [228, 46] width 444 height 8
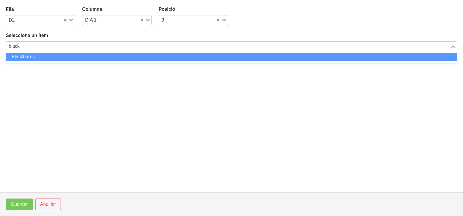
click at [110, 56] on li "Blackburns" at bounding box center [231, 57] width 451 height 8
type input "black"
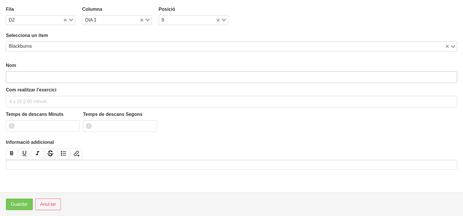
type input "Blackburns"
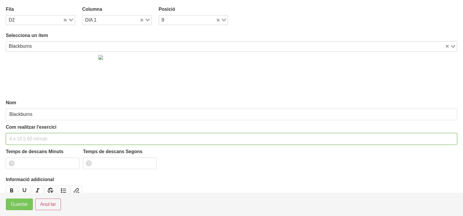
click at [32, 137] on input "text" at bounding box center [231, 139] width 451 height 12
type input "3 x 8-10 a 2010 60""
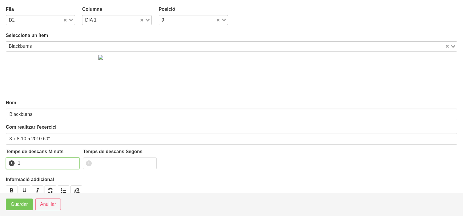
drag, startPoint x: 73, startPoint y: 160, endPoint x: 64, endPoint y: 169, distance: 12.5
type input "1"
click at [72, 162] on input "1" at bounding box center [43, 163] width 74 height 12
click at [22, 202] on span "Guardar" at bounding box center [19, 204] width 17 height 7
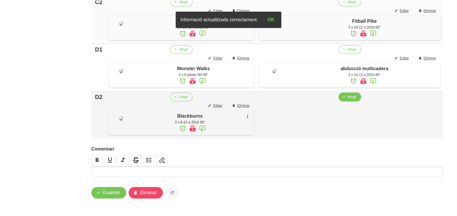
click at [351, 101] on button "Afegir" at bounding box center [350, 97] width 22 height 9
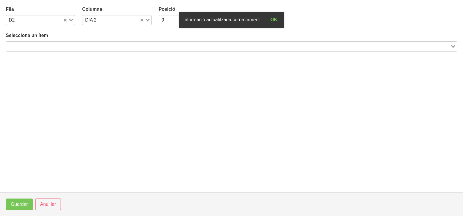
drag, startPoint x: 99, startPoint y: 44, endPoint x: 108, endPoint y: 29, distance: 17.1
click at [99, 42] on div "Search for option" at bounding box center [228, 46] width 444 height 8
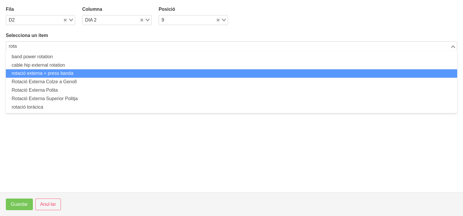
click at [58, 73] on li "rotació externa + press banda" at bounding box center [231, 73] width 451 height 8
type input "rota"
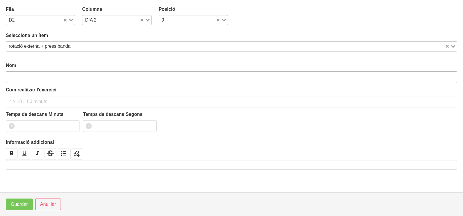
type input "rotació externa + press banda"
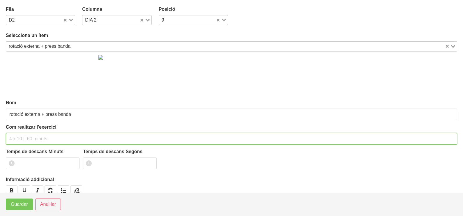
drag, startPoint x: 34, startPoint y: 135, endPoint x: 31, endPoint y: 101, distance: 34.5
click at [34, 128] on div "Com realitzar l'exercici" at bounding box center [231, 134] width 451 height 21
type input "3 x 8-10 a 2010 60""
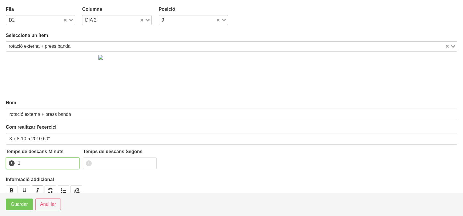
drag, startPoint x: 74, startPoint y: 161, endPoint x: 32, endPoint y: 189, distance: 50.3
type input "1"
click at [72, 162] on input "1" at bounding box center [43, 163] width 74 height 12
click at [19, 206] on span "Guardar" at bounding box center [19, 204] width 17 height 7
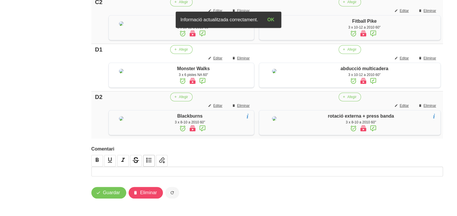
scroll to position [533, 0]
click at [108, 193] on span "Guardar" at bounding box center [111, 192] width 17 height 7
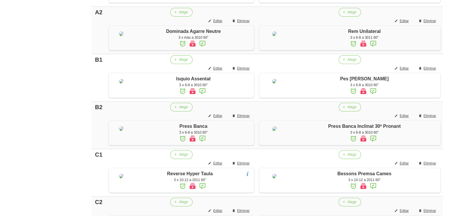
scroll to position [0, 0]
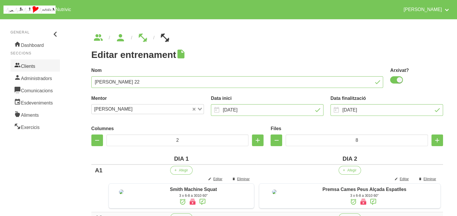
click at [32, 66] on link "Clients" at bounding box center [34, 65] width 49 height 12
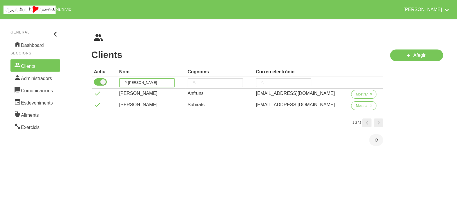
drag, startPoint x: 148, startPoint y: 83, endPoint x: 114, endPoint y: 80, distance: 34.2
click at [112, 81] on tr "[PERSON_NAME]" at bounding box center [237, 83] width 291 height 12
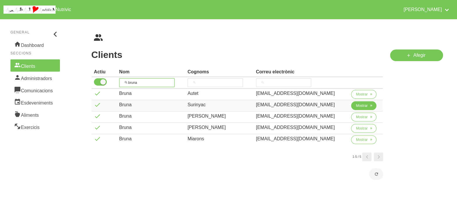
type input "bruna"
click at [356, 104] on span "Mostrar" at bounding box center [362, 105] width 12 height 5
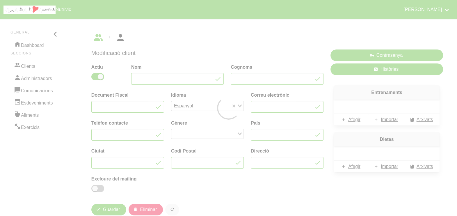
type input "Bruna"
type input "Surinyac"
type input "[EMAIL_ADDRESS][DOMAIN_NAME]"
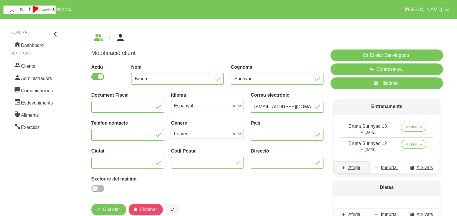
click at [352, 169] on span "Afegir" at bounding box center [354, 167] width 12 height 7
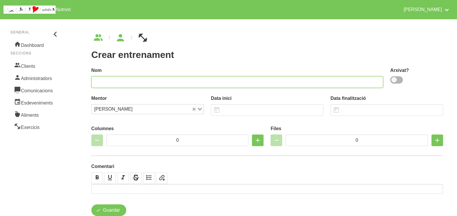
click at [185, 82] on input "text" at bounding box center [237, 82] width 292 height 12
type input "[PERSON_NAME] 14"
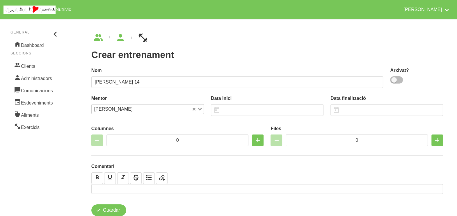
click at [397, 79] on span at bounding box center [396, 79] width 13 height 7
click at [394, 79] on input "checkbox" at bounding box center [392, 80] width 4 height 4
checkbox input "true"
click at [253, 111] on input "text" at bounding box center [267, 110] width 113 height 12
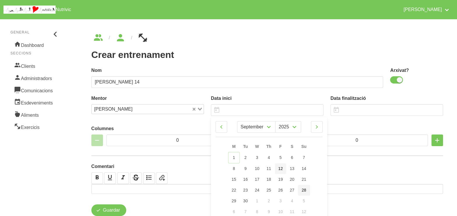
drag, startPoint x: 303, startPoint y: 190, endPoint x: 285, endPoint y: 173, distance: 24.7
click at [303, 189] on span "28" at bounding box center [304, 190] width 5 height 5
type input "[DATE]"
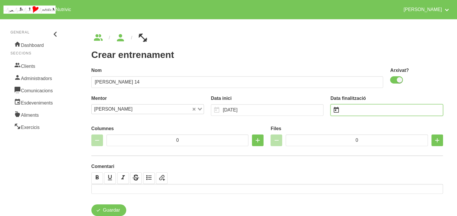
click at [355, 113] on input "text" at bounding box center [386, 110] width 113 height 12
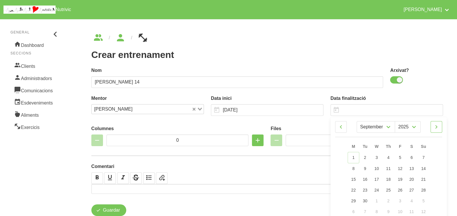
click at [439, 127] on icon at bounding box center [436, 127] width 7 height 10
click at [439, 128] on icon at bounding box center [436, 127] width 7 height 10
select select "10"
click at [426, 190] on link "23" at bounding box center [423, 189] width 12 height 11
type input "[DATE]"
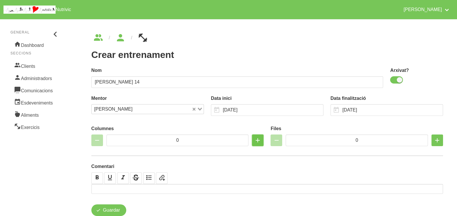
click at [258, 141] on icon "button" at bounding box center [257, 140] width 7 height 10
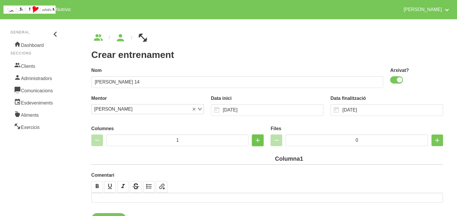
click at [257, 141] on icon "button" at bounding box center [257, 140] width 7 height 10
type input "2"
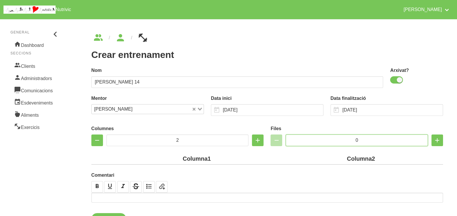
drag, startPoint x: 355, startPoint y: 138, endPoint x: 324, endPoint y: 138, distance: 31.1
click at [323, 138] on input "0" at bounding box center [357, 140] width 142 height 12
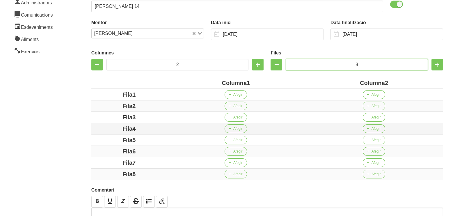
scroll to position [109, 0]
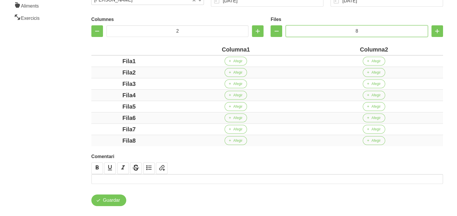
type input "8"
drag, startPoint x: 246, startPoint y: 49, endPoint x: 198, endPoint y: 48, distance: 48.0
click at [198, 48] on div "Columna1" at bounding box center [236, 49] width 134 height 9
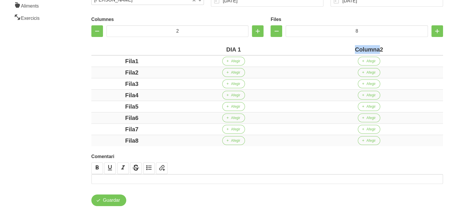
drag, startPoint x: 378, startPoint y: 50, endPoint x: 335, endPoint y: 49, distance: 42.8
click at [335, 49] on div "Columna2" at bounding box center [368, 49] width 143 height 9
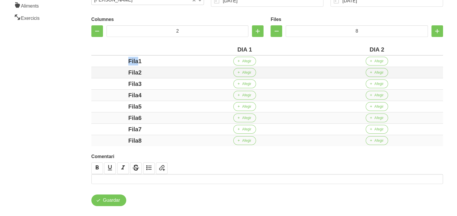
drag, startPoint x: 137, startPoint y: 61, endPoint x: 157, endPoint y: 77, distance: 26.1
click at [109, 61] on div "Fila1" at bounding box center [135, 61] width 83 height 9
drag, startPoint x: 137, startPoint y: 73, endPoint x: 128, endPoint y: 81, distance: 12.0
click at [106, 73] on div "Fila2" at bounding box center [135, 72] width 83 height 9
drag, startPoint x: 149, startPoint y: 83, endPoint x: 116, endPoint y: 81, distance: 32.3
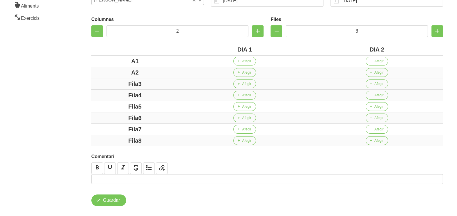
click at [112, 80] on div "Fila3" at bounding box center [135, 83] width 83 height 9
click at [110, 93] on div "Fila4" at bounding box center [135, 95] width 83 height 9
drag, startPoint x: 156, startPoint y: 105, endPoint x: 120, endPoint y: 105, distance: 36.1
click at [120, 105] on div "Fila5" at bounding box center [135, 106] width 83 height 9
drag, startPoint x: 155, startPoint y: 118, endPoint x: 143, endPoint y: 129, distance: 17.1
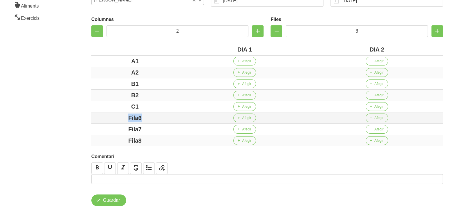
click at [112, 117] on div "Fila6" at bounding box center [135, 117] width 83 height 9
click at [112, 127] on div "Fila7" at bounding box center [135, 129] width 83 height 9
drag, startPoint x: 154, startPoint y: 139, endPoint x: 95, endPoint y: 135, distance: 59.2
click at [107, 136] on div "Fila8" at bounding box center [135, 140] width 83 height 9
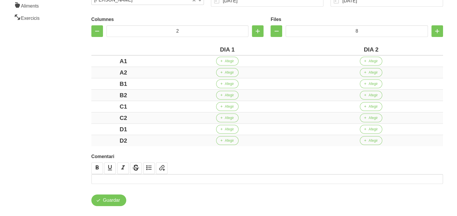
drag, startPoint x: 59, startPoint y: 114, endPoint x: 63, endPoint y: 103, distance: 12.1
click at [57, 109] on aside "General Dashboard Seccions Clients Administradors Comunicacions Esdeveniments A…" at bounding box center [35, 65] width 77 height 317
click at [226, 61] on span "Afegir" at bounding box center [229, 60] width 9 height 5
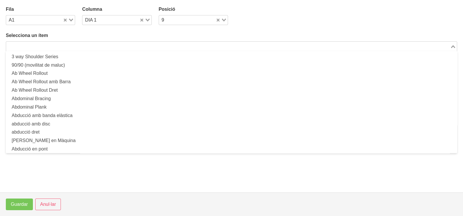
drag, startPoint x: 67, startPoint y: 44, endPoint x: 79, endPoint y: 37, distance: 13.4
click at [69, 44] on input "Search for option" at bounding box center [228, 46] width 442 height 7
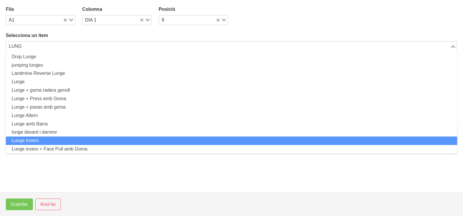
click at [51, 138] on li "Lunge Invers" at bounding box center [231, 140] width 451 height 8
type input "LUNG"
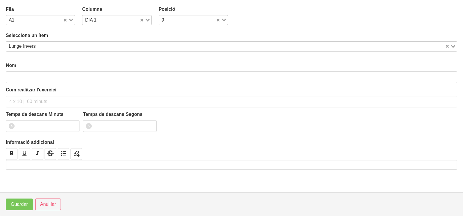
type input "Lunge Invers"
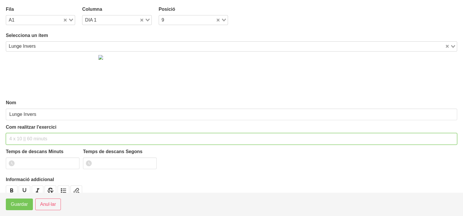
drag, startPoint x: 21, startPoint y: 137, endPoint x: 35, endPoint y: 105, distance: 35.2
click at [22, 135] on input "text" at bounding box center [231, 139] width 451 height 12
type input "3 x 6-8 a 3010 60""
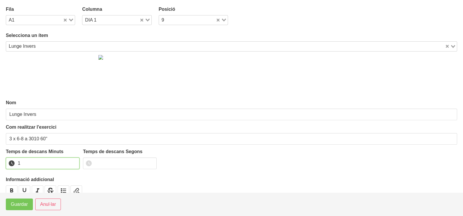
drag, startPoint x: 73, startPoint y: 161, endPoint x: 52, endPoint y: 173, distance: 24.2
type input "1"
click at [72, 161] on input "1" at bounding box center [43, 163] width 74 height 12
click at [18, 203] on span "Guardar" at bounding box center [19, 204] width 17 height 7
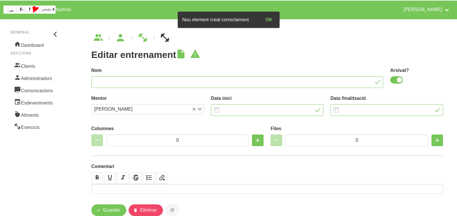
type input "[PERSON_NAME] 14"
checkbox input "true"
type input "[DATE]"
type input "2"
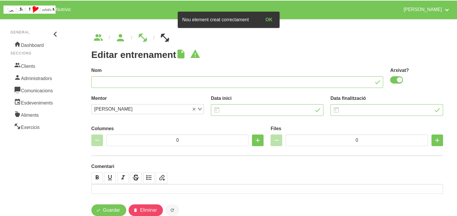
type input "8"
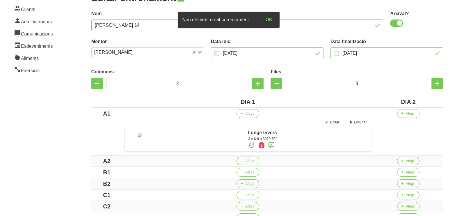
scroll to position [72, 0]
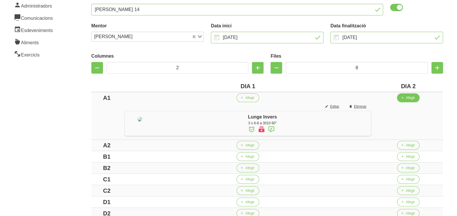
click at [412, 98] on span "Afegir" at bounding box center [410, 97] width 9 height 5
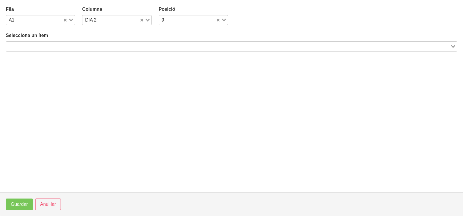
click at [85, 45] on input "Search for option" at bounding box center [228, 46] width 442 height 7
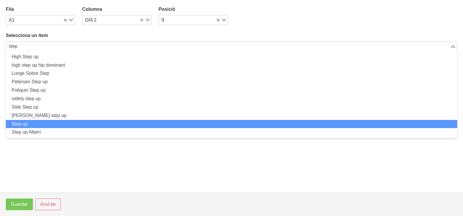
click at [61, 122] on li "Step up" at bounding box center [231, 124] width 451 height 8
type input "step"
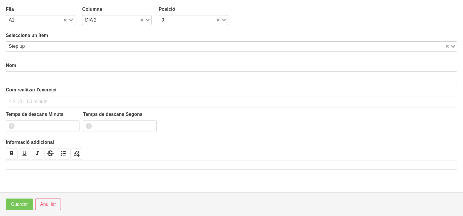
type input "Step up"
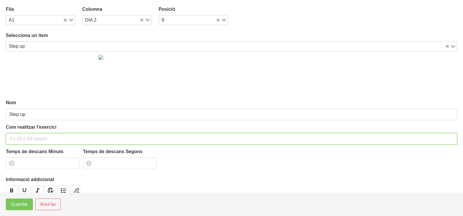
click at [21, 137] on input "text" at bounding box center [231, 139] width 451 height 12
type input "3 x 6-8"
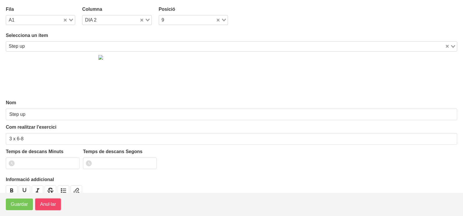
click at [45, 203] on span "Anul·lar" at bounding box center [48, 204] width 16 height 7
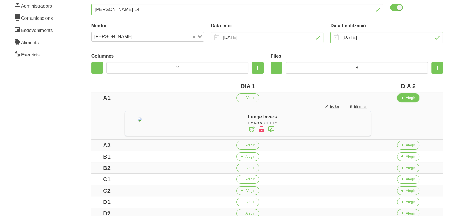
click at [413, 97] on span "Afegir" at bounding box center [410, 97] width 9 height 5
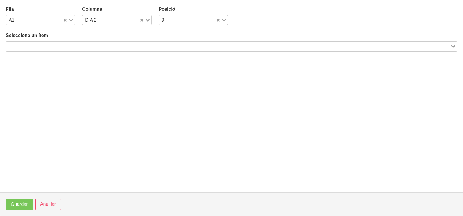
click at [141, 45] on input "Search for option" at bounding box center [228, 46] width 442 height 7
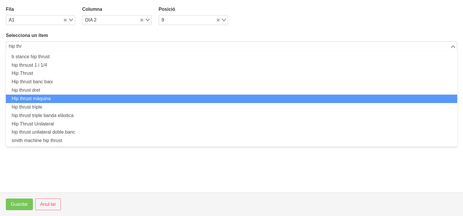
click at [68, 98] on li "Hip thrust màquina" at bounding box center [231, 99] width 451 height 8
type input "hip thr"
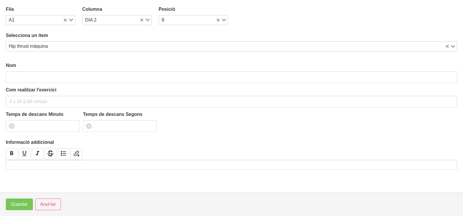
type input "Hip thrust màquina"
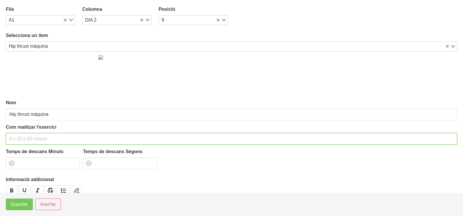
click at [25, 136] on input "text" at bounding box center [231, 139] width 451 height 12
type input "3 x 6-8 a 3011 60""
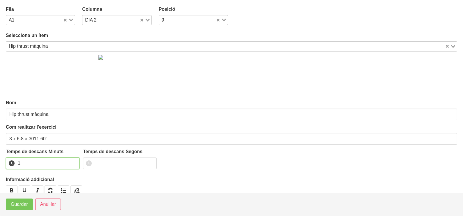
drag, startPoint x: 73, startPoint y: 162, endPoint x: 40, endPoint y: 189, distance: 42.2
type input "1"
click at [73, 162] on input "1" at bounding box center [43, 163] width 74 height 12
click at [19, 206] on span "Guardar" at bounding box center [19, 204] width 17 height 7
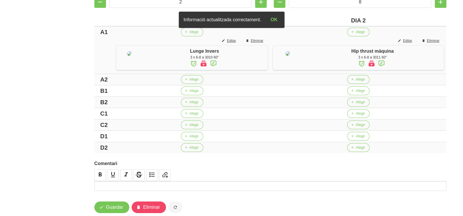
scroll to position [145, 0]
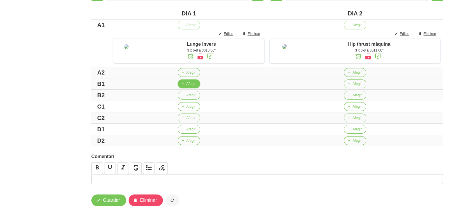
click at [186, 86] on span "Afegir" at bounding box center [190, 83] width 9 height 5
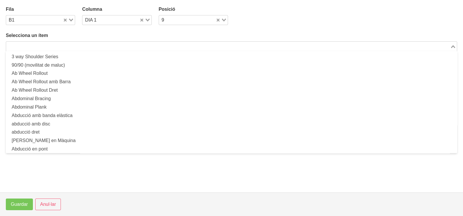
click at [52, 46] on input "Search for option" at bounding box center [228, 46] width 442 height 7
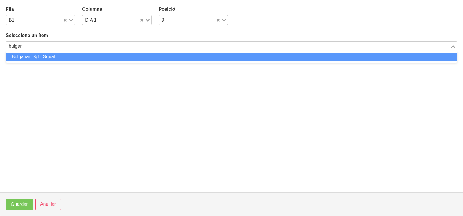
click at [60, 56] on li "Bulgarian Split Squat" at bounding box center [231, 57] width 451 height 8
type input "bulgar"
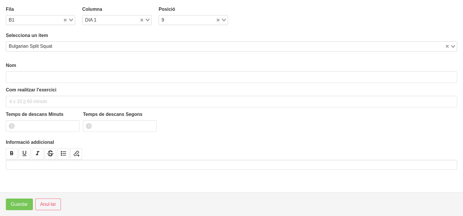
type input "Bulgarian Split Squat"
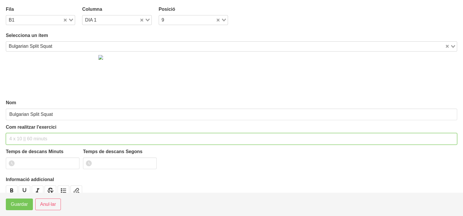
click at [22, 137] on input "text" at bounding box center [231, 139] width 451 height 12
type input "3 x 6-8 a 3010 60""
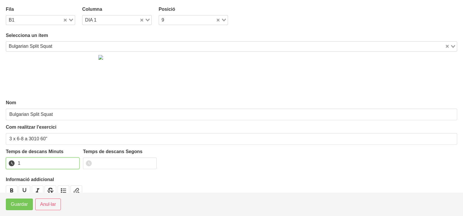
drag, startPoint x: 74, startPoint y: 161, endPoint x: 47, endPoint y: 179, distance: 32.2
type input "1"
click at [72, 161] on input "1" at bounding box center [43, 163] width 74 height 12
click at [15, 209] on button "Guardar" at bounding box center [19, 204] width 27 height 12
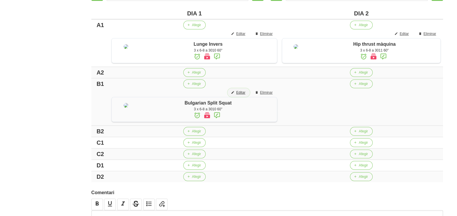
click at [239, 95] on span "Editar" at bounding box center [240, 92] width 9 height 5
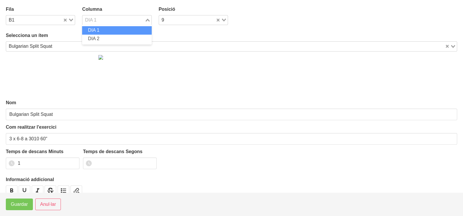
click at [145, 19] on icon "Search for option" at bounding box center [147, 20] width 4 height 3
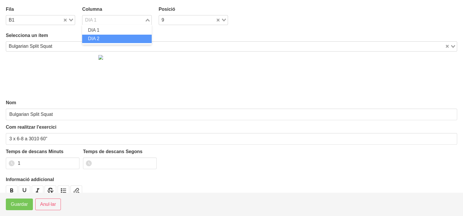
click at [116, 39] on li "DIA 2" at bounding box center [116, 39] width 69 height 8
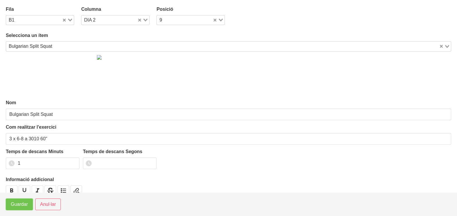
click at [25, 207] on span "Guardar" at bounding box center [19, 204] width 17 height 7
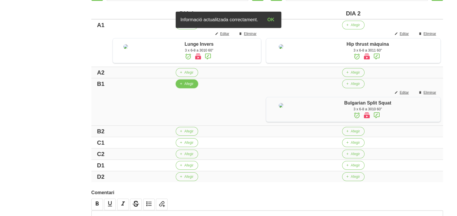
click at [184, 86] on span "Afegir" at bounding box center [188, 83] width 9 height 5
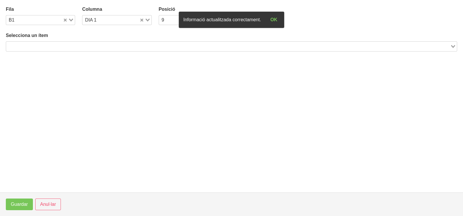
click at [92, 45] on input "Search for option" at bounding box center [228, 46] width 442 height 7
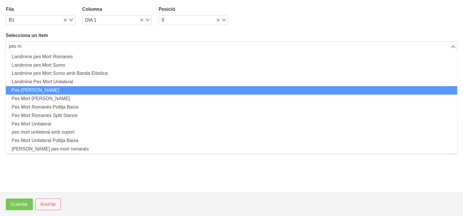
click at [60, 92] on li "Pes [PERSON_NAME]" at bounding box center [231, 90] width 451 height 8
type input "pes m"
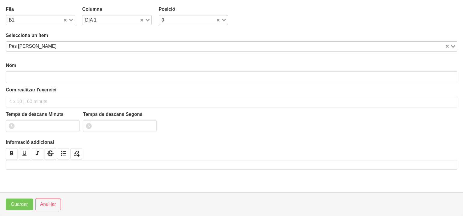
type input "Pes [PERSON_NAME]"
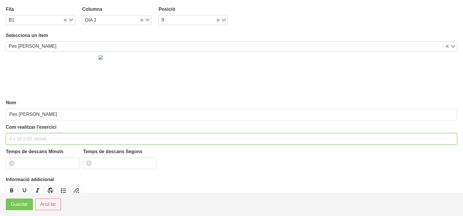
click at [26, 137] on input "text" at bounding box center [231, 139] width 451 height 12
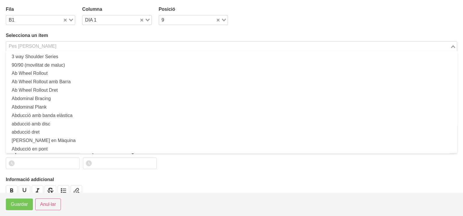
click at [51, 47] on input "Search for option" at bounding box center [228, 46] width 442 height 7
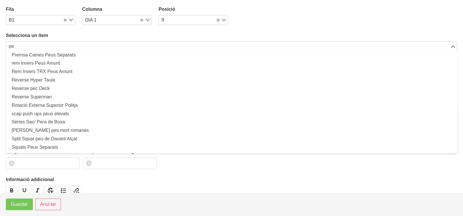
scroll to position [1, 0]
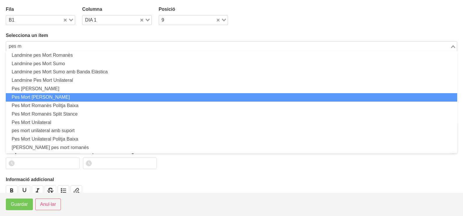
drag, startPoint x: 53, startPoint y: 95, endPoint x: 52, endPoint y: 106, distance: 10.5
click at [53, 95] on li "Pes Mort [PERSON_NAME]" at bounding box center [231, 97] width 451 height 8
type input "pes m"
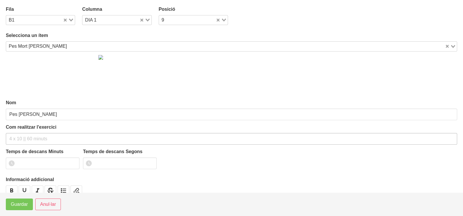
type input "Pes Mort [PERSON_NAME]"
drag, startPoint x: 19, startPoint y: 136, endPoint x: 28, endPoint y: 89, distance: 47.9
click at [19, 133] on input "text" at bounding box center [231, 139] width 451 height 12
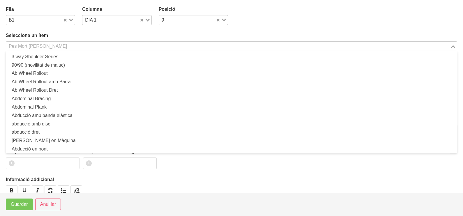
drag, startPoint x: 28, startPoint y: 45, endPoint x: 30, endPoint y: 50, distance: 5.3
click at [28, 46] on div "Pes Mort [PERSON_NAME]" at bounding box center [228, 46] width 444 height 8
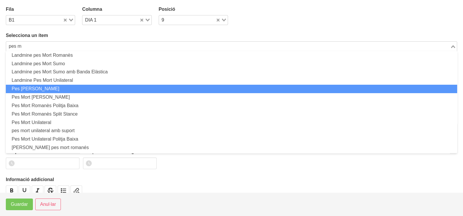
click at [36, 87] on li "Pes [PERSON_NAME]" at bounding box center [231, 89] width 451 height 8
type input "pes m"
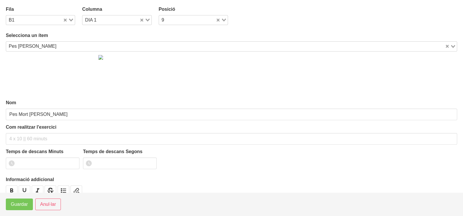
type input "Pes [PERSON_NAME]"
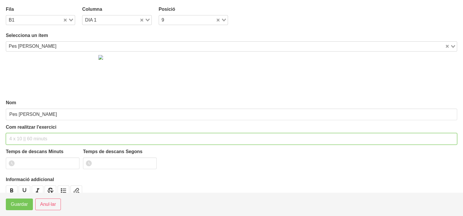
drag, startPoint x: 23, startPoint y: 138, endPoint x: 35, endPoint y: 97, distance: 43.1
click at [24, 138] on input "text" at bounding box center [231, 139] width 451 height 12
type input "3 x 6-8 a 3010 60""
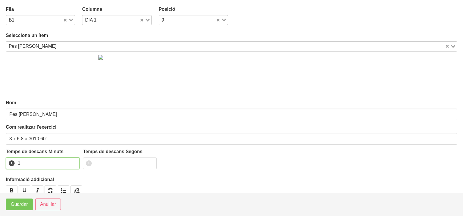
drag, startPoint x: 74, startPoint y: 161, endPoint x: 23, endPoint y: 184, distance: 56.4
type input "1"
click at [73, 161] on input "1" at bounding box center [43, 163] width 74 height 12
click at [15, 204] on span "Guardar" at bounding box center [19, 204] width 17 height 7
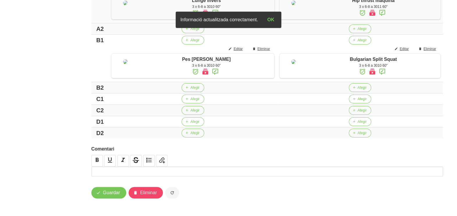
scroll to position [218, 0]
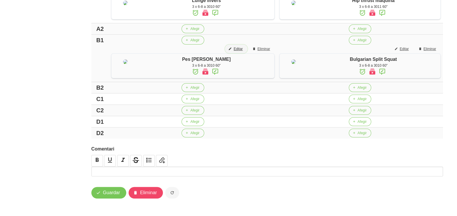
click at [234, 46] on span "Editar" at bounding box center [238, 48] width 9 height 5
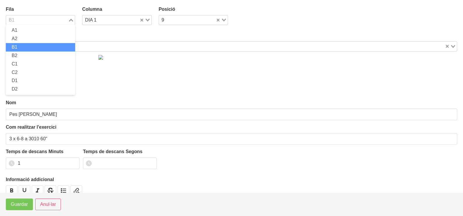
drag, startPoint x: 71, startPoint y: 18, endPoint x: 53, endPoint y: 28, distance: 20.4
click at [71, 19] on div "Loading..." at bounding box center [71, 19] width 7 height 8
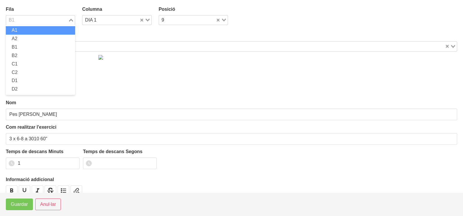
click at [40, 31] on li "A1" at bounding box center [40, 30] width 69 height 8
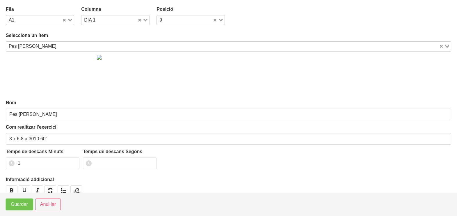
click at [16, 205] on span "Guardar" at bounding box center [19, 204] width 17 height 7
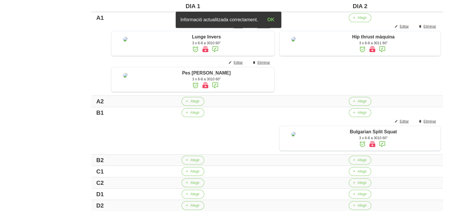
scroll to position [145, 0]
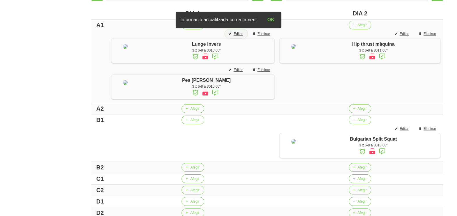
click at [234, 33] on span "Editar" at bounding box center [238, 33] width 9 height 5
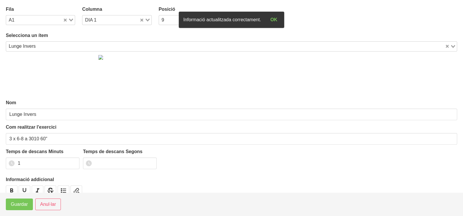
click at [71, 22] on icon "Search for option" at bounding box center [71, 20] width 4 height 3
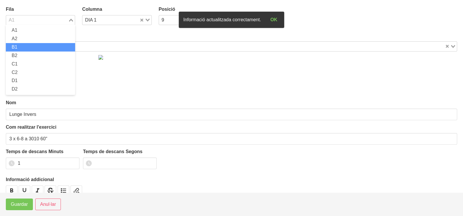
click at [38, 47] on li "B1" at bounding box center [40, 47] width 69 height 8
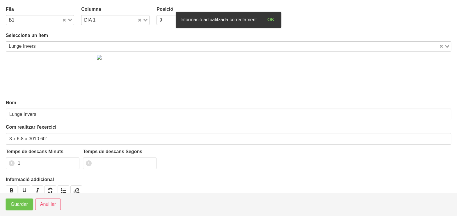
click at [16, 204] on span "Guardar" at bounding box center [19, 204] width 17 height 7
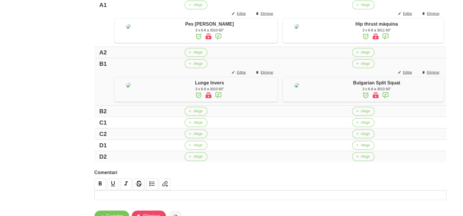
scroll to position [182, 0]
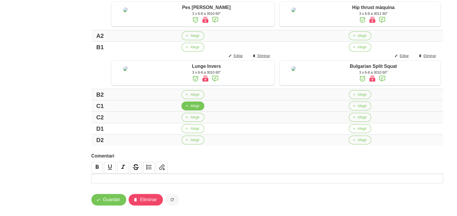
click at [192, 109] on span "Afegir" at bounding box center [194, 105] width 9 height 5
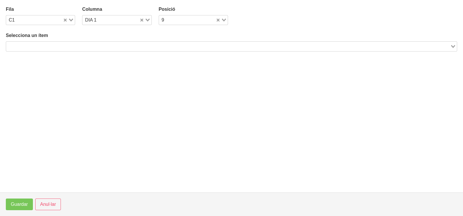
click at [36, 44] on input "Search for option" at bounding box center [228, 46] width 442 height 7
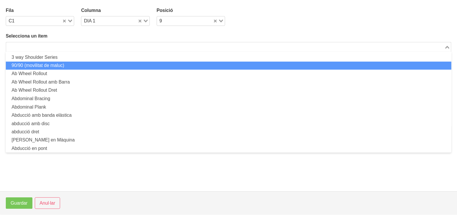
scroll to position [0, 0]
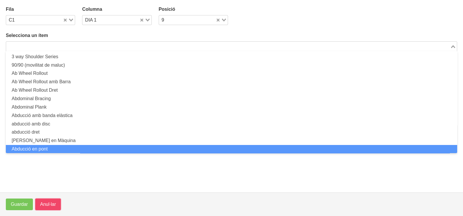
click at [55, 205] on span "Anul·lar" at bounding box center [48, 204] width 16 height 7
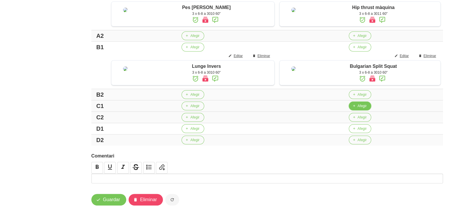
click at [359, 109] on span "Afegir" at bounding box center [362, 105] width 9 height 5
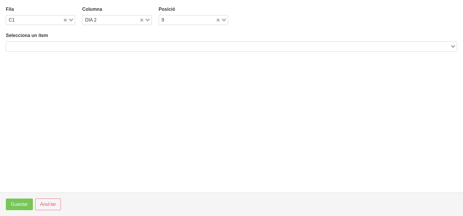
click at [142, 45] on input "Search for option" at bounding box center [228, 46] width 442 height 7
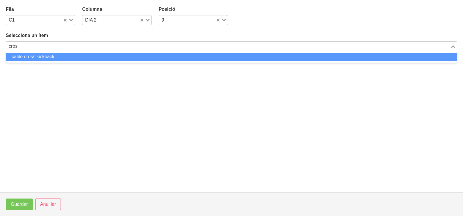
click at [108, 57] on li "cable cross kickback" at bounding box center [231, 57] width 451 height 8
type input "cros"
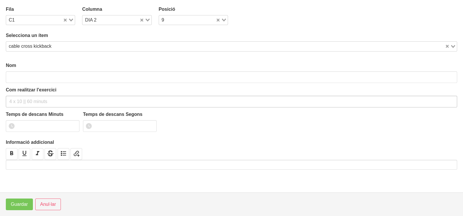
type input "cable cross kickback"
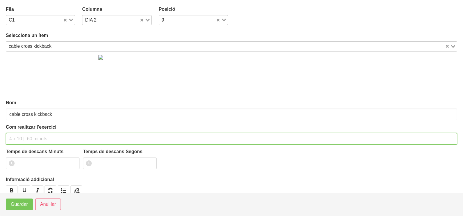
click at [33, 134] on input "text" at bounding box center [231, 139] width 451 height 12
type input "3 x 8-10 a 2010 60""
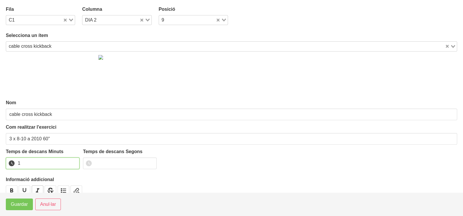
drag, startPoint x: 73, startPoint y: 161, endPoint x: 36, endPoint y: 186, distance: 44.4
type input "1"
click at [72, 162] on input "1" at bounding box center [43, 163] width 74 height 12
click at [20, 206] on span "Guardar" at bounding box center [19, 204] width 17 height 7
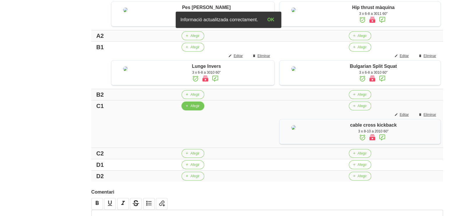
click at [186, 110] on button "Afegir" at bounding box center [193, 106] width 22 height 9
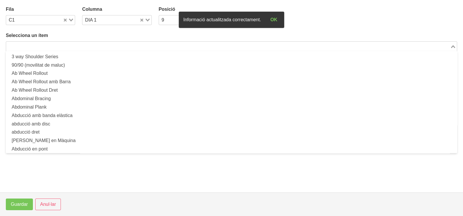
click at [118, 45] on input "Search for option" at bounding box center [228, 46] width 442 height 7
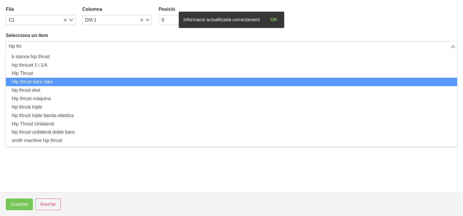
click at [67, 85] on li "Hip thrust banc baix" at bounding box center [231, 82] width 451 height 8
type input "hip thr"
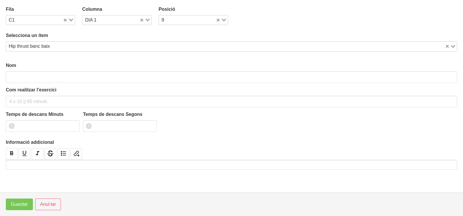
type input "Hip thrust banc baix"
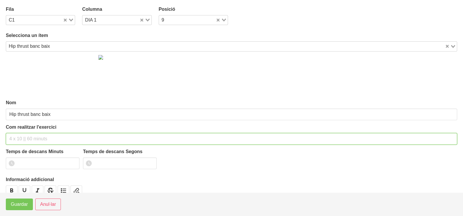
click at [24, 139] on input "text" at bounding box center [231, 139] width 451 height 12
type input "3 x 8-10 a 2011 60""
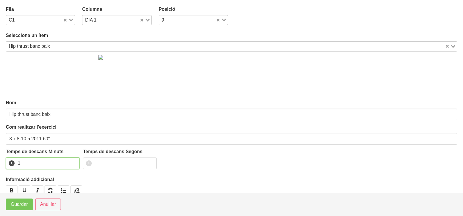
drag, startPoint x: 74, startPoint y: 161, endPoint x: 31, endPoint y: 185, distance: 49.5
type input "1"
click at [72, 162] on input "1" at bounding box center [43, 163] width 74 height 12
click at [16, 200] on button "Guardar" at bounding box center [19, 204] width 27 height 12
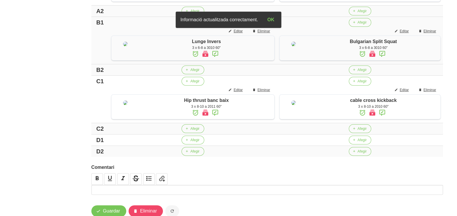
scroll to position [218, 0]
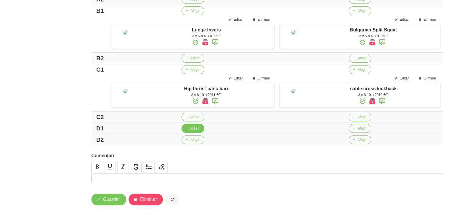
click at [190, 131] on span "Afegir" at bounding box center [194, 128] width 9 height 5
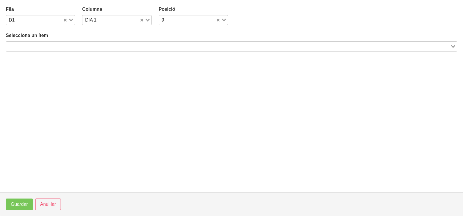
click at [109, 44] on input "Search for option" at bounding box center [228, 46] width 442 height 7
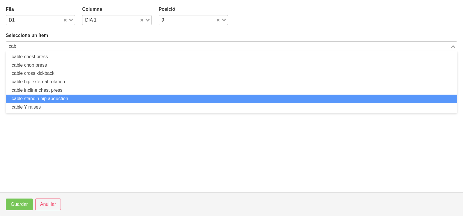
click at [79, 98] on li "cable standin hip abduction" at bounding box center [231, 99] width 451 height 8
type input "cab"
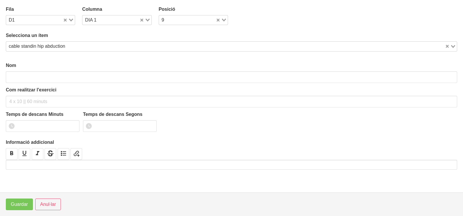
type input "cable standin hip abduction"
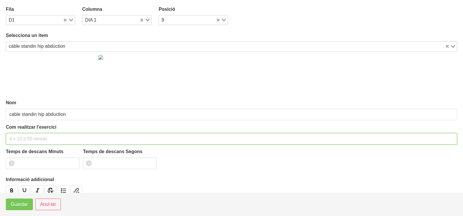
click at [38, 141] on input "text" at bounding box center [231, 139] width 451 height 12
type input "3 x 8-10 a 2010 60""
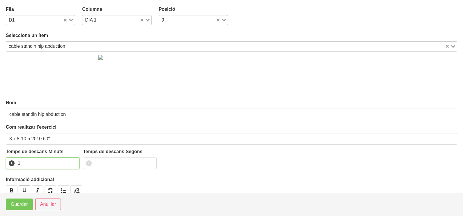
drag, startPoint x: 74, startPoint y: 160, endPoint x: 19, endPoint y: 188, distance: 61.1
type input "1"
click at [70, 163] on input "1" at bounding box center [43, 163] width 74 height 12
click at [15, 203] on span "Guardar" at bounding box center [19, 204] width 17 height 7
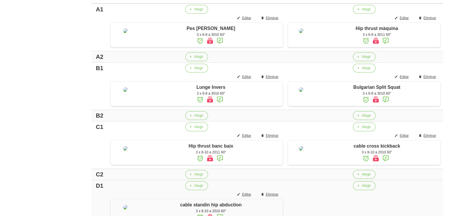
scroll to position [109, 0]
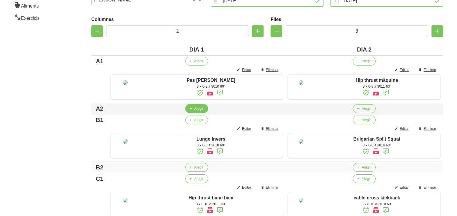
click at [191, 113] on button "Afegir" at bounding box center [196, 108] width 22 height 9
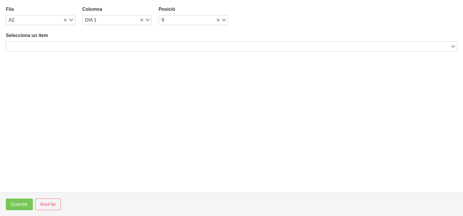
click at [108, 46] on input "Search for option" at bounding box center [228, 46] width 442 height 7
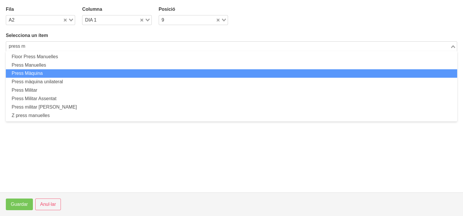
click at [36, 74] on li "Press Màquina" at bounding box center [231, 73] width 451 height 8
type input "press m"
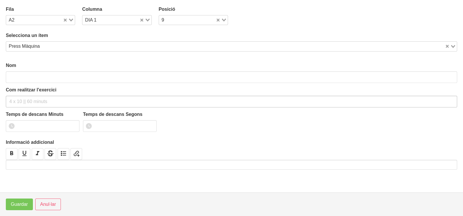
type input "Press Màquina"
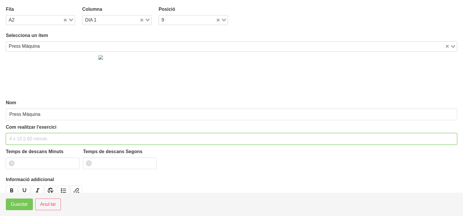
click at [26, 139] on input "text" at bounding box center [231, 139] width 451 height 12
type input "3 x 6-8 a 3010 60""
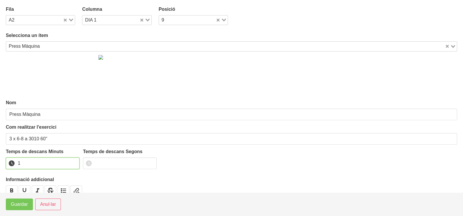
drag, startPoint x: 73, startPoint y: 160, endPoint x: 58, endPoint y: 172, distance: 18.6
type input "1"
click at [72, 161] on input "1" at bounding box center [43, 163] width 74 height 12
click at [18, 204] on span "Guardar" at bounding box center [19, 204] width 17 height 7
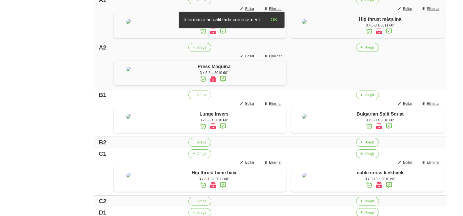
scroll to position [182, 0]
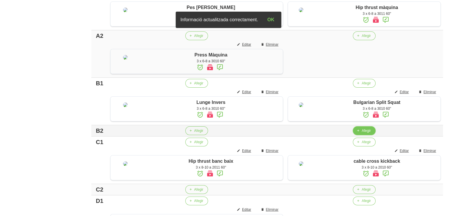
click at [358, 133] on icon "button" at bounding box center [357, 130] width 3 height 5
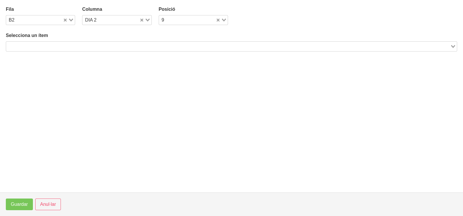
click at [73, 45] on input "Search for option" at bounding box center [228, 46] width 442 height 7
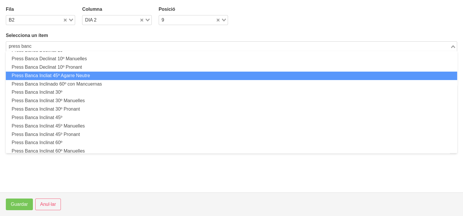
scroll to position [72, 0]
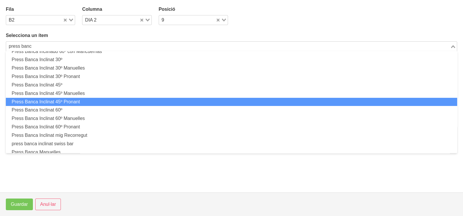
click at [85, 99] on li "Press Banca Inclinat 45º Pronant" at bounding box center [231, 102] width 451 height 8
type input "press banc"
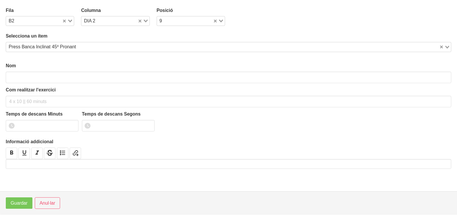
scroll to position [1, 0]
type input "Press Banca Inclinat 45º Pronant"
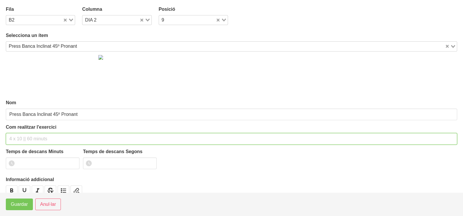
click at [21, 138] on input "text" at bounding box center [231, 139] width 451 height 12
type input "3 x 8-10 a 3010 60""
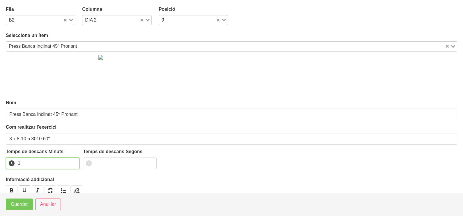
drag, startPoint x: 74, startPoint y: 161, endPoint x: 30, endPoint y: 191, distance: 53.0
type input "1"
click at [70, 163] on input "1" at bounding box center [43, 163] width 74 height 12
click at [18, 202] on span "Guardar" at bounding box center [19, 204] width 17 height 7
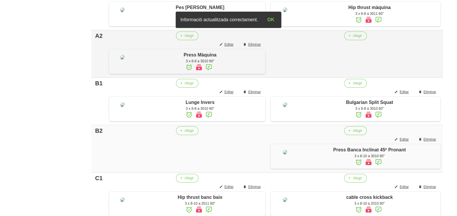
scroll to position [145, 0]
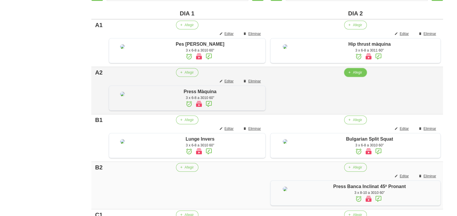
click at [360, 75] on span "Afegir" at bounding box center [357, 72] width 9 height 5
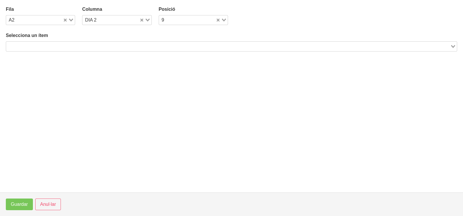
click at [137, 45] on input "Search for option" at bounding box center [228, 46] width 442 height 7
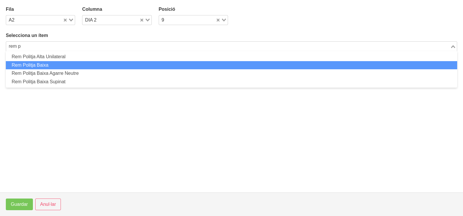
click at [70, 61] on li "Rem Politja Baixa" at bounding box center [231, 65] width 451 height 8
type input "rem p"
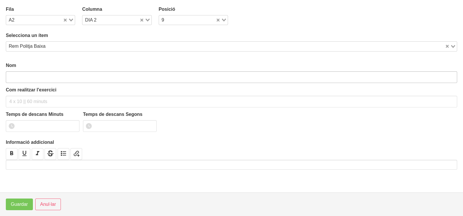
type input "Rem Politja Baixa"
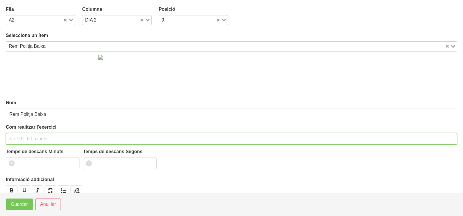
drag, startPoint x: 37, startPoint y: 139, endPoint x: 32, endPoint y: 91, distance: 48.5
click at [37, 136] on input "text" at bounding box center [231, 139] width 451 height 12
type input "3 x 6-8 a 3011 60""
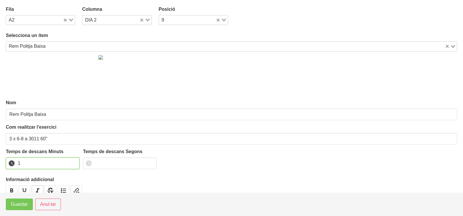
drag, startPoint x: 74, startPoint y: 161, endPoint x: 35, endPoint y: 189, distance: 47.9
type input "1"
click at [73, 161] on input "1" at bounding box center [43, 163] width 74 height 12
click at [22, 205] on span "Guardar" at bounding box center [19, 204] width 17 height 7
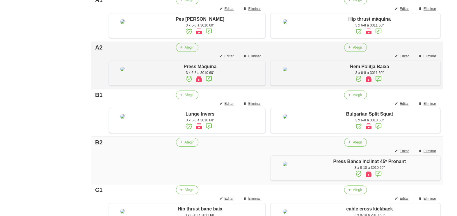
scroll to position [182, 0]
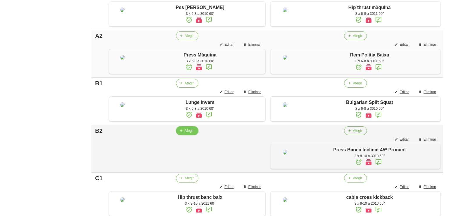
click at [183, 135] on button "Afegir" at bounding box center [187, 130] width 22 height 9
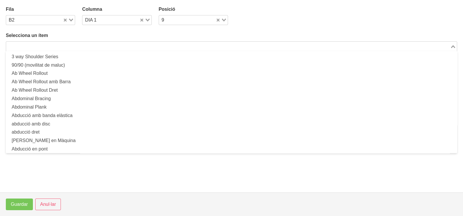
click at [103, 46] on input "Search for option" at bounding box center [228, 46] width 442 height 7
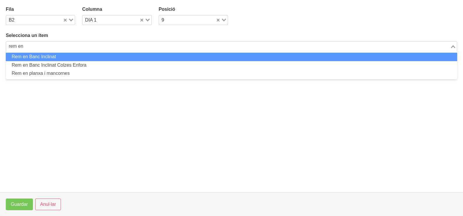
click at [92, 56] on li "Rem en Banc Inclinat" at bounding box center [231, 57] width 451 height 8
type input "rem en"
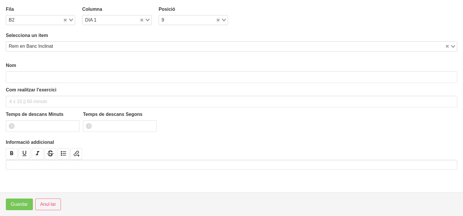
type input "Rem en Banc Inclinat"
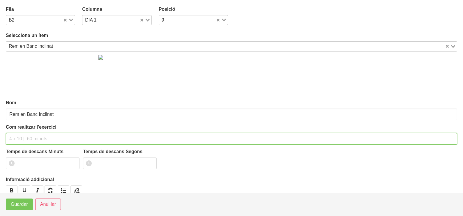
click at [33, 135] on input "text" at bounding box center [231, 139] width 451 height 12
type input "3 x 6-8 a 3011 60""
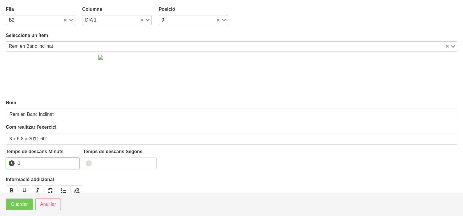
drag, startPoint x: 74, startPoint y: 161, endPoint x: 61, endPoint y: 168, distance: 14.4
click at [72, 161] on input "1" at bounding box center [43, 163] width 74 height 12
click at [22, 203] on span "Guardar" at bounding box center [19, 204] width 17 height 7
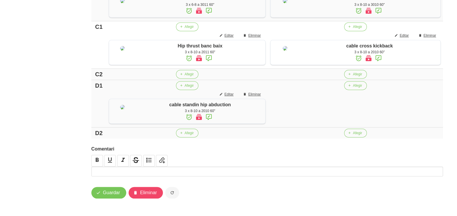
scroll to position [397, 0]
click at [185, 72] on span "Afegir" at bounding box center [189, 74] width 9 height 5
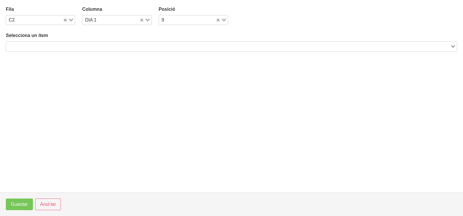
click at [78, 45] on input "Search for option" at bounding box center [228, 46] width 442 height 7
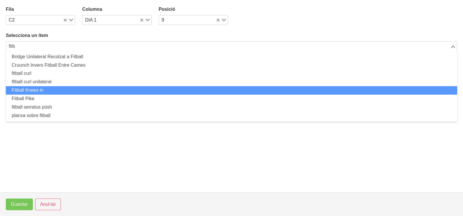
click at [62, 88] on li "Fitball Knees in" at bounding box center [231, 90] width 451 height 8
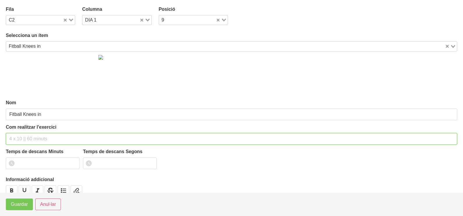
click at [16, 136] on input "text" at bounding box center [231, 139] width 451 height 12
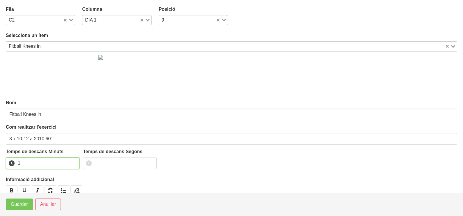
click at [74, 161] on input "1" at bounding box center [43, 163] width 74 height 12
click at [22, 202] on span "Guardar" at bounding box center [19, 204] width 17 height 7
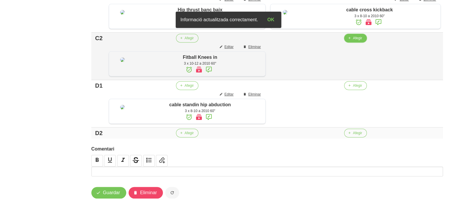
click at [355, 41] on span "Afegir" at bounding box center [357, 37] width 9 height 5
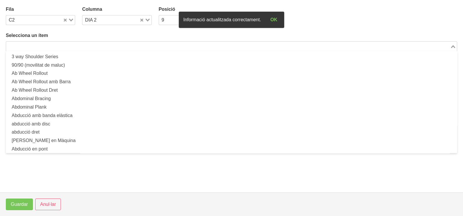
click at [93, 45] on input "Search for option" at bounding box center [228, 46] width 442 height 7
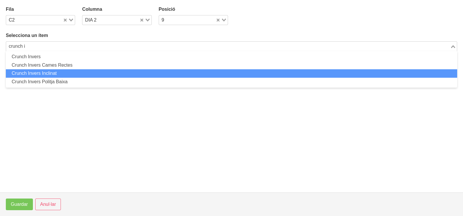
click at [70, 73] on li "Crunch Invers Inclinat" at bounding box center [231, 73] width 451 height 8
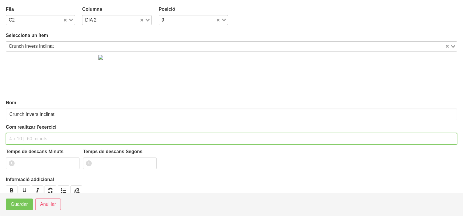
click at [26, 134] on input "text" at bounding box center [231, 139] width 451 height 12
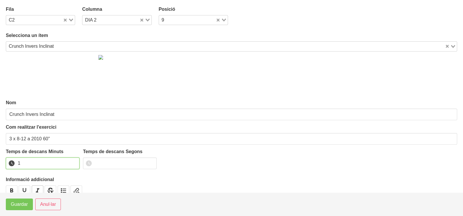
drag, startPoint x: 73, startPoint y: 161, endPoint x: 35, endPoint y: 189, distance: 47.4
click at [72, 162] on input "1" at bounding box center [43, 163] width 74 height 12
click at [19, 205] on span "Guardar" at bounding box center [19, 204] width 17 height 7
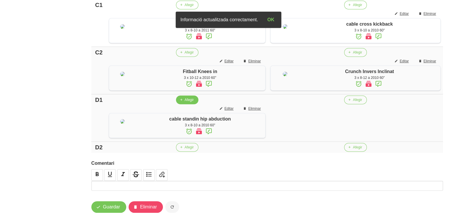
scroll to position [361, 0]
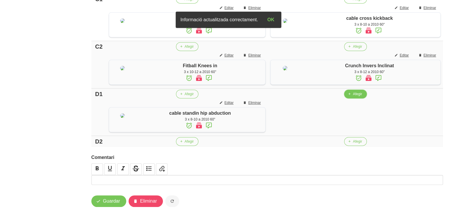
click at [351, 97] on icon "button" at bounding box center [349, 93] width 3 height 5
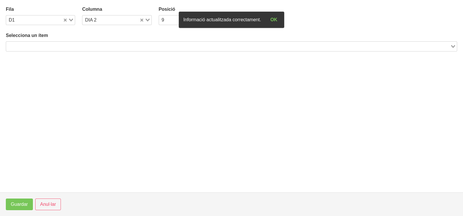
click at [83, 44] on input "Search for option" at bounding box center [228, 46] width 442 height 7
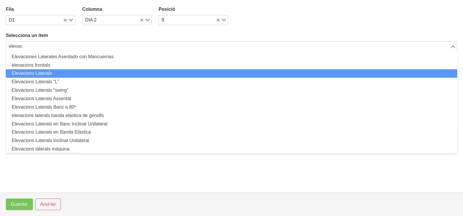
click at [78, 72] on li "Elevacions Laterals" at bounding box center [231, 73] width 451 height 8
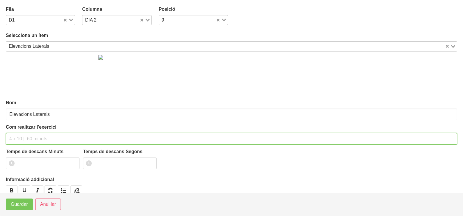
click at [36, 137] on input "text" at bounding box center [231, 139] width 451 height 12
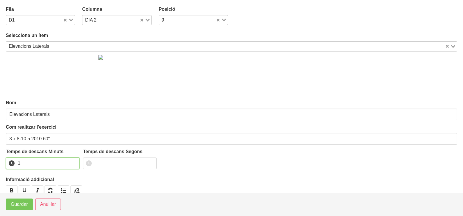
drag, startPoint x: 74, startPoint y: 161, endPoint x: 66, endPoint y: 168, distance: 10.4
click at [72, 162] on input "1" at bounding box center [43, 163] width 74 height 12
click at [20, 203] on span "Guardar" at bounding box center [19, 204] width 17 height 7
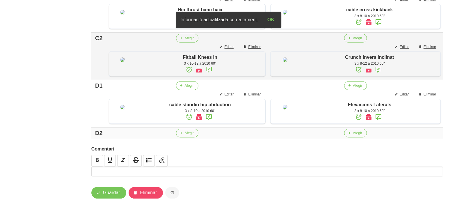
scroll to position [433, 0]
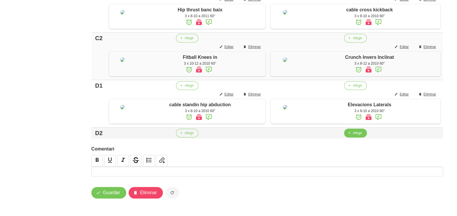
click at [353, 136] on span "Afegir" at bounding box center [357, 132] width 9 height 5
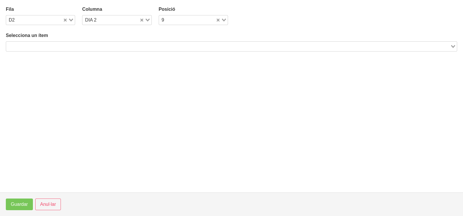
click at [144, 46] on input "Search for option" at bounding box center [228, 46] width 442 height 7
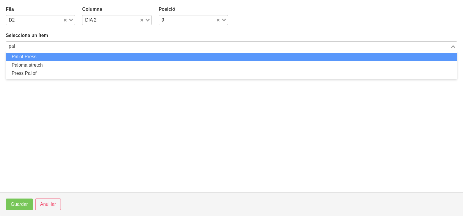
click at [46, 57] on li "Pallof Press" at bounding box center [231, 57] width 451 height 8
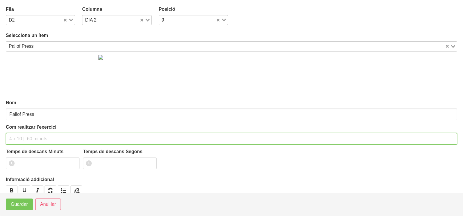
drag, startPoint x: 24, startPoint y: 138, endPoint x: 26, endPoint y: 113, distance: 24.8
click at [25, 136] on input "text" at bounding box center [231, 139] width 451 height 12
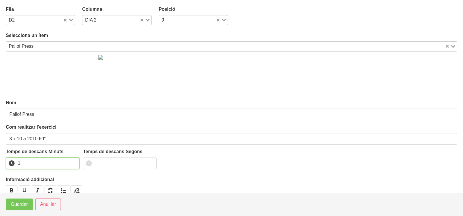
click at [74, 160] on input "1" at bounding box center [43, 163] width 74 height 12
click at [26, 203] on span "Guardar" at bounding box center [19, 204] width 17 height 7
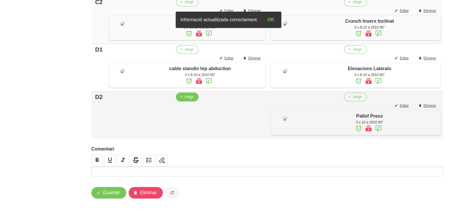
click at [191, 99] on span "Afegir" at bounding box center [189, 96] width 9 height 5
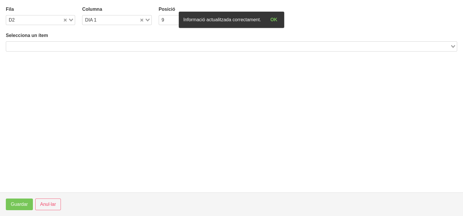
click at [49, 44] on input "Search for option" at bounding box center [228, 46] width 442 height 7
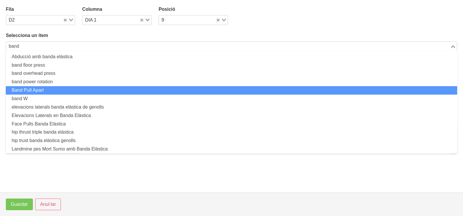
click at [63, 88] on li "Band Pull Apart" at bounding box center [231, 90] width 451 height 8
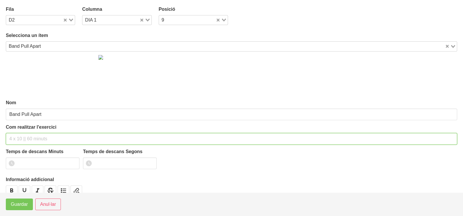
drag, startPoint x: 26, startPoint y: 138, endPoint x: 29, endPoint y: 89, distance: 48.4
click at [26, 134] on input "text" at bounding box center [231, 139] width 451 height 12
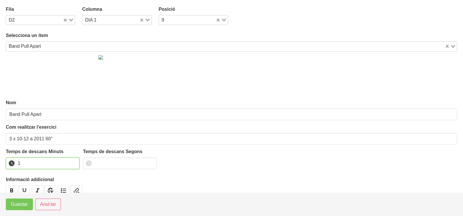
drag, startPoint x: 74, startPoint y: 160, endPoint x: 71, endPoint y: 163, distance: 3.9
click at [73, 162] on input "1" at bounding box center [43, 163] width 74 height 12
click at [22, 208] on span "Guardar" at bounding box center [19, 204] width 17 height 7
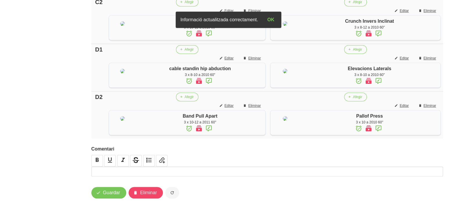
scroll to position [488, 0]
click at [111, 196] on span "Guardar" at bounding box center [111, 192] width 17 height 7
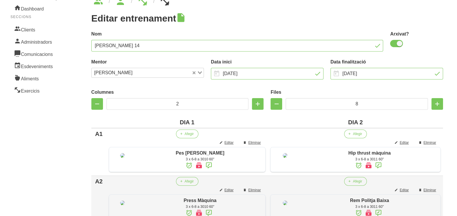
scroll to position [0, 0]
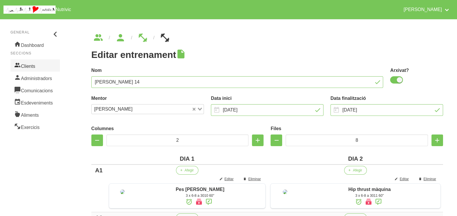
click at [33, 64] on link "Clients" at bounding box center [34, 65] width 49 height 12
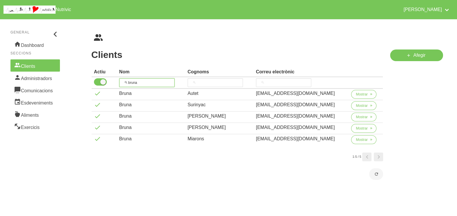
drag, startPoint x: 148, startPoint y: 81, endPoint x: 132, endPoint y: 63, distance: 24.3
click at [118, 76] on thead "Actiu Nom Cognoms Correu electrònic bruna" at bounding box center [237, 78] width 291 height 22
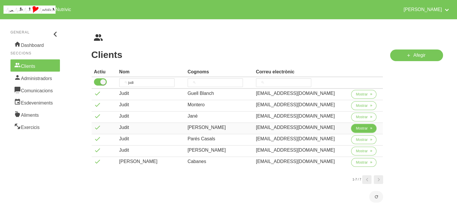
click at [362, 128] on span "Mostrar" at bounding box center [362, 128] width 12 height 5
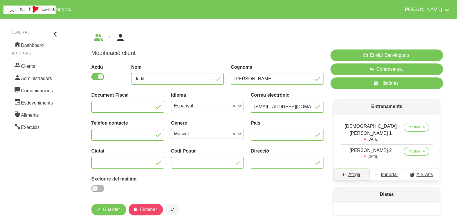
click at [357, 171] on span "Afegir" at bounding box center [354, 174] width 12 height 7
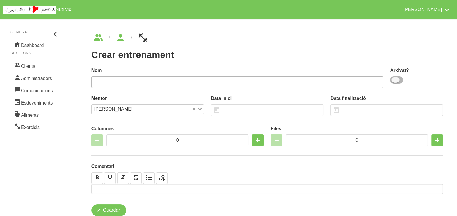
drag, startPoint x: 400, startPoint y: 80, endPoint x: 317, endPoint y: 84, distance: 82.7
click at [398, 80] on span at bounding box center [396, 79] width 13 height 7
click at [394, 80] on input "checkbox" at bounding box center [392, 80] width 4 height 4
click at [287, 83] on input "text" at bounding box center [237, 82] width 292 height 12
click at [241, 110] on input "text" at bounding box center [267, 110] width 113 height 12
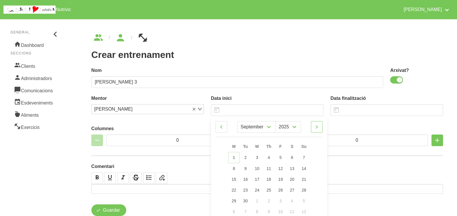
click at [314, 127] on icon at bounding box center [316, 127] width 7 height 10
drag, startPoint x: 304, startPoint y: 168, endPoint x: 294, endPoint y: 137, distance: 32.9
click at [304, 168] on span "12" at bounding box center [304, 168] width 5 height 5
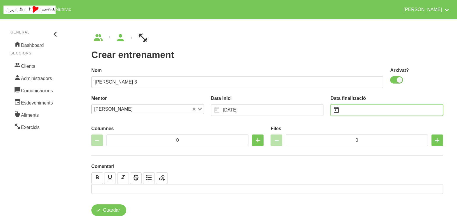
click at [355, 109] on input "text" at bounding box center [386, 110] width 113 height 12
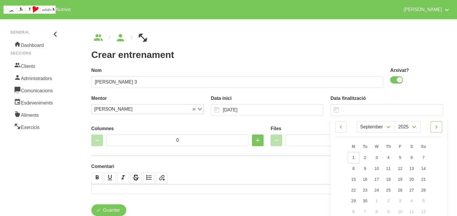
click at [437, 127] on icon at bounding box center [436, 127] width 7 height 10
click at [341, 127] on icon at bounding box center [340, 127] width 7 height 10
click at [435, 128] on icon at bounding box center [436, 127] width 7 height 10
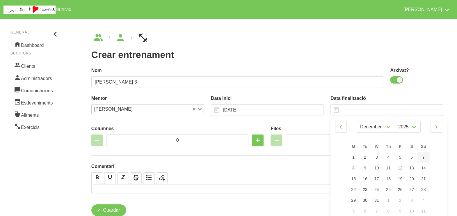
drag, startPoint x: 426, startPoint y: 156, endPoint x: 409, endPoint y: 140, distance: 23.5
click at [426, 155] on link "7" at bounding box center [423, 157] width 12 height 11
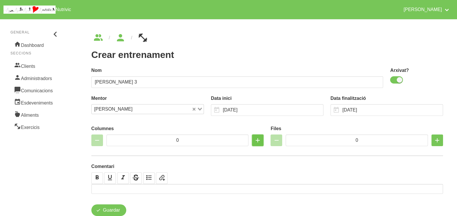
click at [257, 140] on icon "button" at bounding box center [257, 140] width 7 height 10
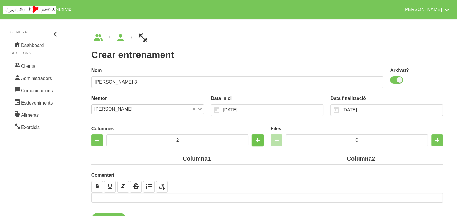
click at [257, 140] on icon "button" at bounding box center [257, 140] width 7 height 10
drag, startPoint x: 363, startPoint y: 141, endPoint x: 336, endPoint y: 137, distance: 27.9
click at [336, 137] on input "0" at bounding box center [357, 140] width 142 height 12
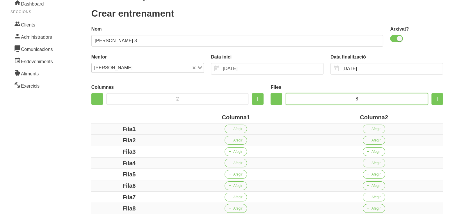
scroll to position [72, 0]
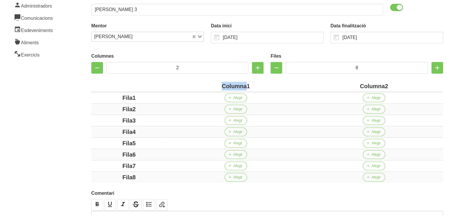
drag, startPoint x: 246, startPoint y: 84, endPoint x: 197, endPoint y: 83, distance: 49.2
click at [197, 83] on div "Columna1" at bounding box center [236, 86] width 134 height 9
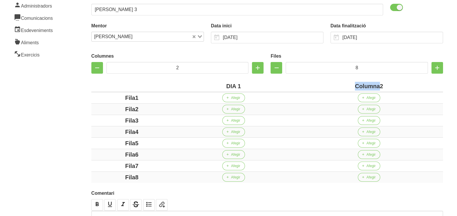
drag, startPoint x: 380, startPoint y: 86, endPoint x: 336, endPoint y: 84, distance: 43.4
click at [336, 84] on div "Columna2" at bounding box center [368, 86] width 143 height 9
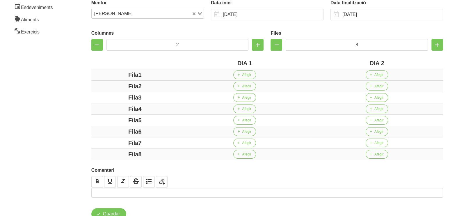
scroll to position [116, 0]
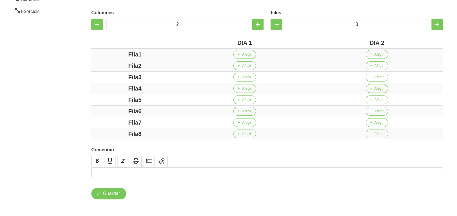
drag, startPoint x: 138, startPoint y: 54, endPoint x: 130, endPoint y: 59, distance: 10.1
click at [117, 56] on div "Fila1" at bounding box center [135, 54] width 83 height 9
drag, startPoint x: 138, startPoint y: 64, endPoint x: 113, endPoint y: 66, distance: 24.8
click at [111, 64] on div "Fila2" at bounding box center [135, 65] width 83 height 9
drag, startPoint x: 146, startPoint y: 77, endPoint x: 114, endPoint y: 77, distance: 32.3
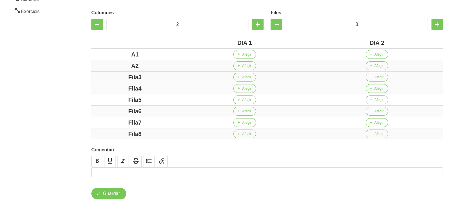
click at [114, 77] on div "Fila3" at bounding box center [135, 77] width 83 height 9
drag, startPoint x: 151, startPoint y: 88, endPoint x: 107, endPoint y: 86, distance: 43.7
click at [107, 85] on div "Fila4" at bounding box center [135, 88] width 83 height 9
click at [111, 98] on div "Fila5" at bounding box center [135, 99] width 83 height 9
drag, startPoint x: 152, startPoint y: 113, endPoint x: 121, endPoint y: 118, distance: 31.5
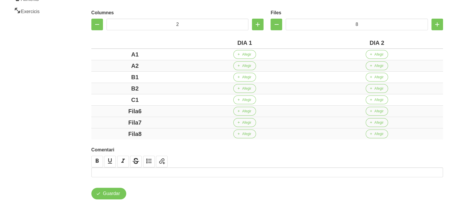
click at [115, 113] on div "Fila6" at bounding box center [135, 111] width 83 height 9
click at [113, 122] on div "Fila7" at bounding box center [135, 122] width 83 height 9
drag, startPoint x: 113, startPoint y: 134, endPoint x: 102, endPoint y: 131, distance: 12.1
click at [112, 134] on div "Fila8" at bounding box center [135, 133] width 83 height 9
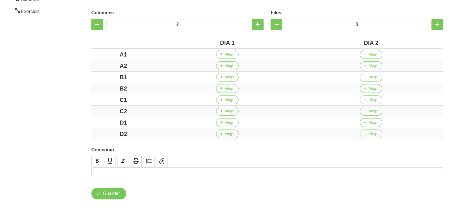
drag, startPoint x: 62, startPoint y: 99, endPoint x: 64, endPoint y: 93, distance: 6.3
click at [63, 96] on aside "General Dashboard Seccions Clients Administradors Comunicacions Esdeveniments A…" at bounding box center [35, 58] width 77 height 317
click at [224, 53] on button "Afegir" at bounding box center [227, 54] width 22 height 9
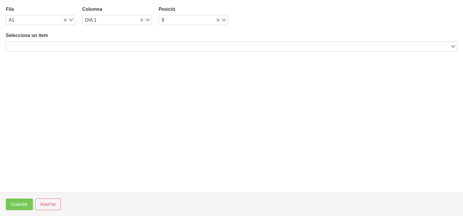
click at [86, 45] on input "Search for option" at bounding box center [228, 46] width 442 height 7
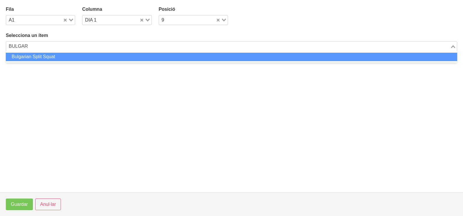
click at [86, 58] on li "Bulgarian Split Squat" at bounding box center [231, 57] width 451 height 8
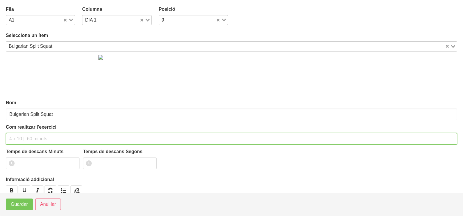
click at [30, 135] on input "text" at bounding box center [231, 139] width 451 height 12
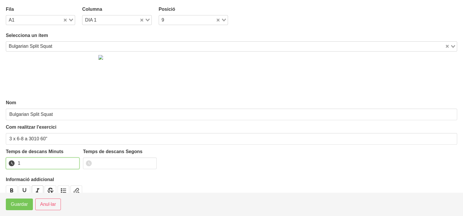
drag, startPoint x: 74, startPoint y: 162, endPoint x: 40, endPoint y: 191, distance: 44.8
click at [72, 163] on input "1" at bounding box center [43, 163] width 74 height 12
click at [24, 204] on span "Guardar" at bounding box center [19, 204] width 17 height 7
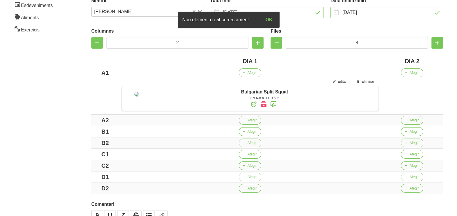
scroll to position [109, 0]
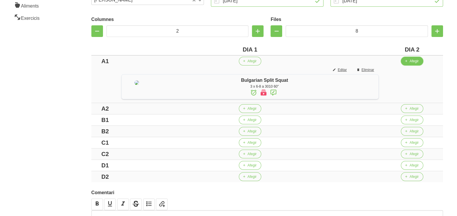
click at [417, 63] on span "Afegir" at bounding box center [414, 60] width 9 height 5
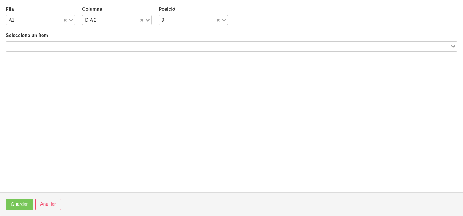
click at [84, 47] on input "Search for option" at bounding box center [228, 46] width 442 height 7
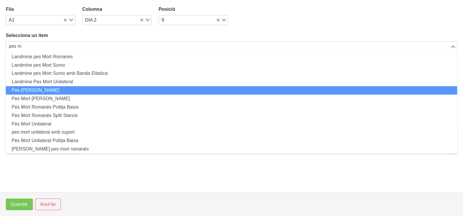
click at [44, 90] on li "Pes [PERSON_NAME]" at bounding box center [231, 90] width 451 height 8
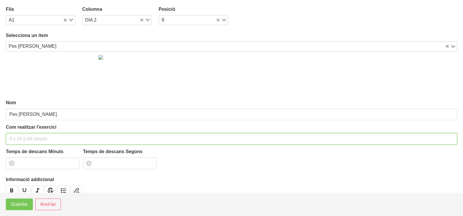
click at [22, 125] on div "Com realitzar l'exercici" at bounding box center [231, 134] width 451 height 21
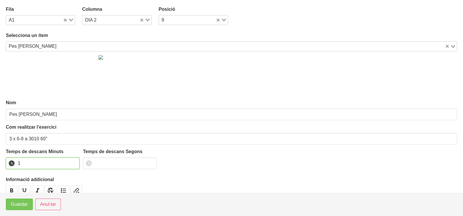
drag, startPoint x: 72, startPoint y: 161, endPoint x: 62, endPoint y: 166, distance: 12.1
click at [70, 161] on input "1" at bounding box center [43, 163] width 74 height 12
click at [17, 204] on span "Guardar" at bounding box center [19, 204] width 17 height 7
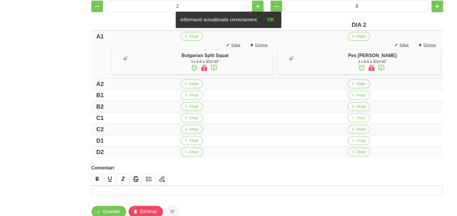
scroll to position [145, 0]
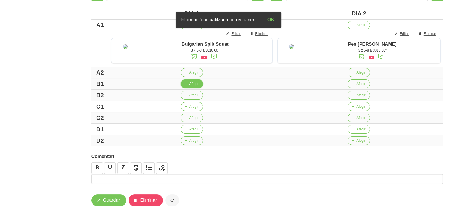
click at [191, 86] on span "Afegir" at bounding box center [193, 83] width 9 height 5
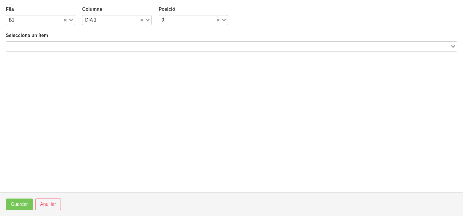
click at [104, 46] on input "Search for option" at bounding box center [228, 46] width 442 height 7
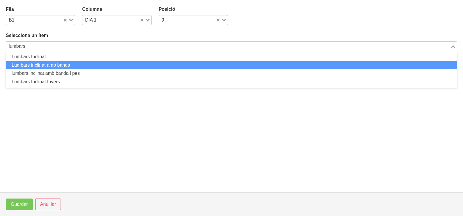
click at [80, 63] on li "Lumbars inclinat amb banda" at bounding box center [231, 65] width 451 height 8
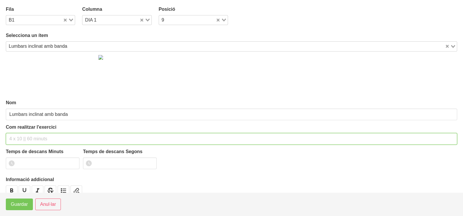
click at [34, 135] on input "text" at bounding box center [231, 139] width 451 height 12
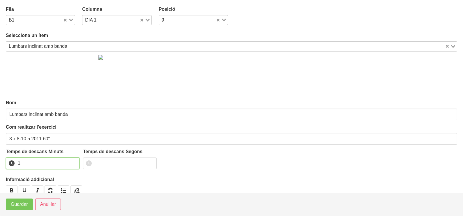
drag, startPoint x: 74, startPoint y: 161, endPoint x: 67, endPoint y: 167, distance: 9.1
click at [73, 162] on input "1" at bounding box center [43, 163] width 74 height 12
click at [25, 204] on span "Guardar" at bounding box center [19, 204] width 17 height 7
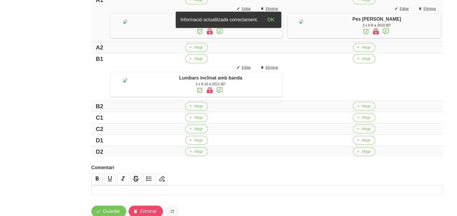
scroll to position [182, 0]
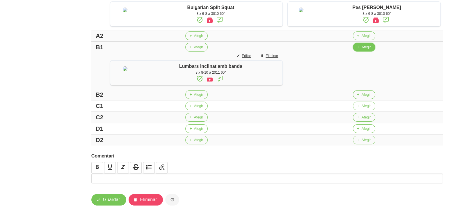
click at [358, 50] on icon "button" at bounding box center [357, 47] width 3 height 5
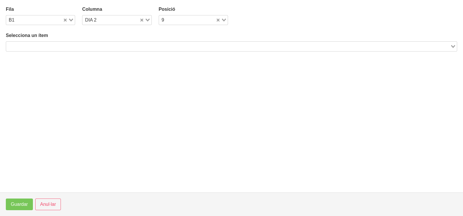
click at [109, 46] on input "Search for option" at bounding box center [228, 46] width 442 height 7
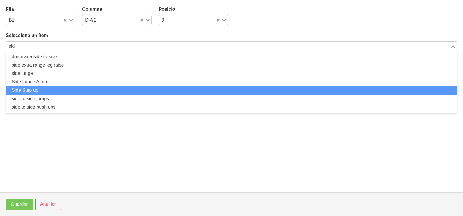
click at [140, 90] on li "Side Step up" at bounding box center [231, 90] width 451 height 8
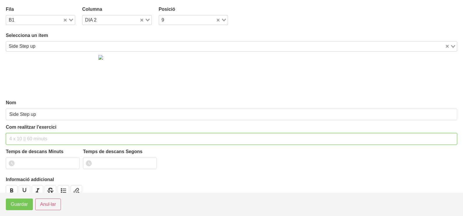
drag, startPoint x: 18, startPoint y: 135, endPoint x: 15, endPoint y: 135, distance: 2.9
click at [17, 135] on input "text" at bounding box center [231, 139] width 451 height 12
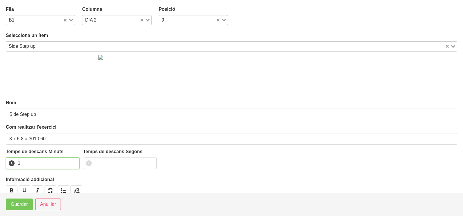
drag, startPoint x: 74, startPoint y: 161, endPoint x: 44, endPoint y: 178, distance: 34.6
click at [74, 161] on input "1" at bounding box center [43, 163] width 74 height 12
click at [26, 201] on span "Guardar" at bounding box center [19, 204] width 17 height 7
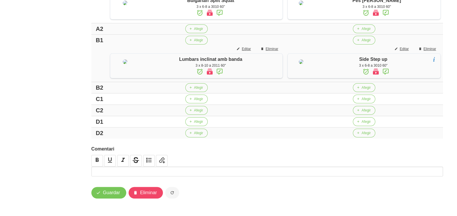
scroll to position [226, 0]
click at [194, 102] on button "Afegir" at bounding box center [196, 99] width 22 height 9
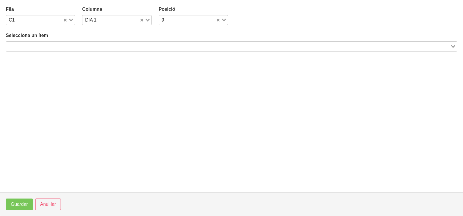
drag, startPoint x: 72, startPoint y: 47, endPoint x: 78, endPoint y: 44, distance: 6.7
click at [76, 45] on input "Search for option" at bounding box center [228, 46] width 442 height 7
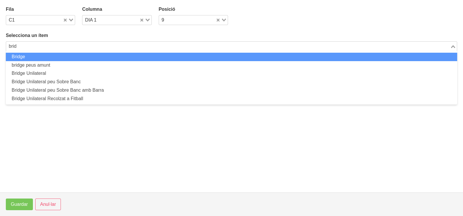
click at [90, 55] on li "Bridge" at bounding box center [231, 57] width 451 height 8
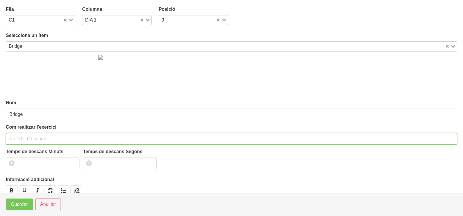
click at [43, 137] on input "text" at bounding box center [231, 139] width 451 height 12
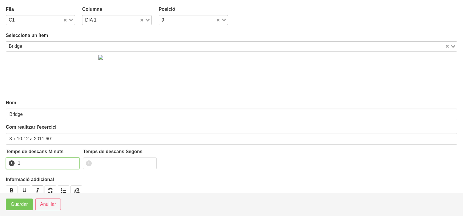
drag, startPoint x: 74, startPoint y: 160, endPoint x: 35, endPoint y: 186, distance: 46.6
click at [70, 162] on input "1" at bounding box center [43, 163] width 74 height 12
click at [22, 202] on span "Guardar" at bounding box center [19, 204] width 17 height 7
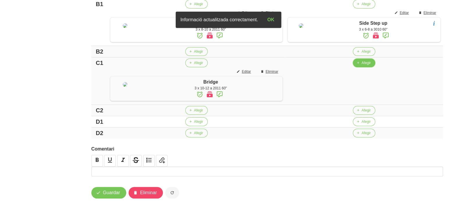
click at [364, 67] on button "Afegir" at bounding box center [364, 62] width 22 height 9
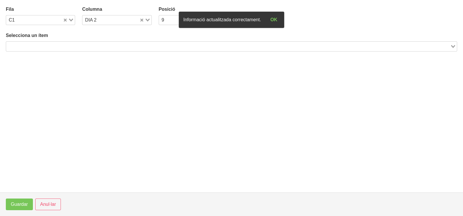
click at [98, 42] on div "Search for option" at bounding box center [228, 46] width 444 height 8
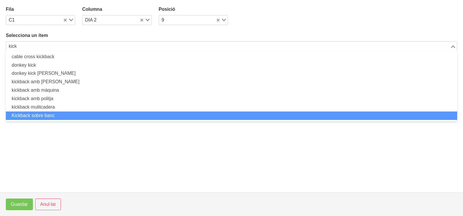
click at [78, 112] on li "Kickback sobre banc" at bounding box center [231, 115] width 451 height 8
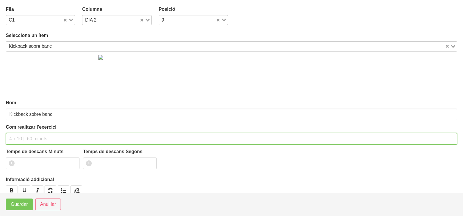
drag, startPoint x: 45, startPoint y: 137, endPoint x: 49, endPoint y: 87, distance: 50.2
click at [45, 134] on input "text" at bounding box center [231, 139] width 451 height 12
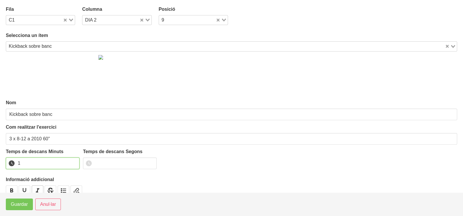
drag, startPoint x: 73, startPoint y: 160, endPoint x: 38, endPoint y: 186, distance: 43.2
click at [71, 162] on input "1" at bounding box center [43, 163] width 74 height 12
click at [21, 208] on button "Guardar" at bounding box center [19, 204] width 27 height 12
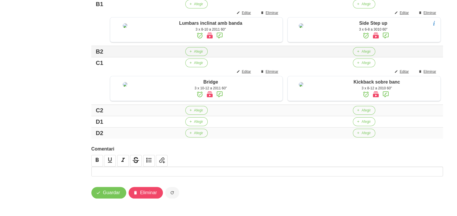
scroll to position [267, 0]
click at [190, 122] on span "button" at bounding box center [190, 121] width 5 height 5
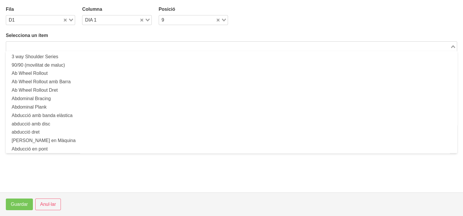
click at [90, 45] on input "Search for option" at bounding box center [228, 46] width 442 height 7
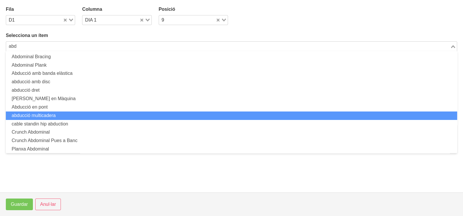
click at [63, 112] on li "abducció multicadera" at bounding box center [231, 115] width 451 height 8
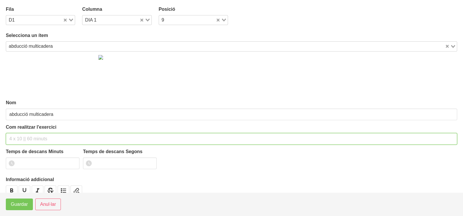
click at [28, 136] on input "text" at bounding box center [231, 139] width 451 height 12
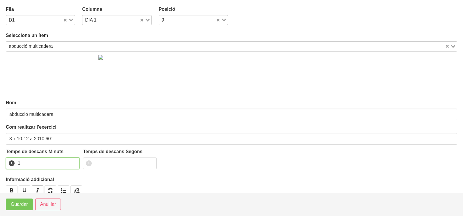
drag, startPoint x: 74, startPoint y: 161, endPoint x: 33, endPoint y: 185, distance: 47.3
click at [70, 162] on input "1" at bounding box center [43, 163] width 74 height 12
click at [22, 208] on button "Guardar" at bounding box center [19, 204] width 27 height 12
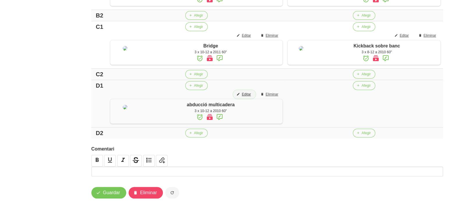
click at [245, 97] on span "Editar" at bounding box center [246, 94] width 9 height 5
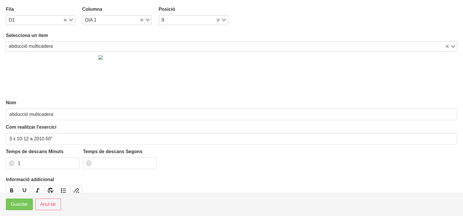
drag, startPoint x: 147, startPoint y: 18, endPoint x: 144, endPoint y: 24, distance: 6.2
click at [145, 22] on div "Loading..." at bounding box center [145, 19] width 12 height 8
drag, startPoint x: 118, startPoint y: 39, endPoint x: 104, endPoint y: 50, distance: 17.4
click at [117, 39] on li "DIA 2" at bounding box center [116, 39] width 69 height 8
click at [21, 205] on span "Guardar" at bounding box center [19, 204] width 17 height 7
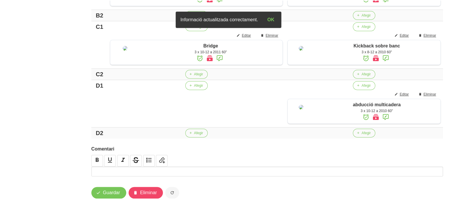
click at [194, 88] on span "Afegir" at bounding box center [198, 85] width 9 height 5
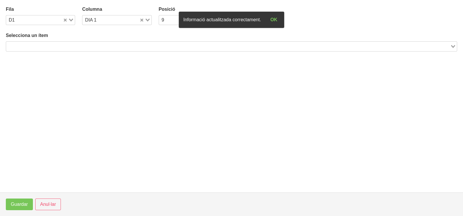
click at [122, 46] on input "Search for option" at bounding box center [228, 46] width 442 height 7
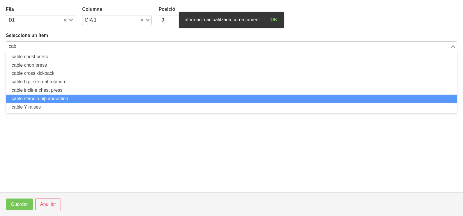
click at [70, 97] on li "cable standin hip abduction" at bounding box center [231, 99] width 451 height 8
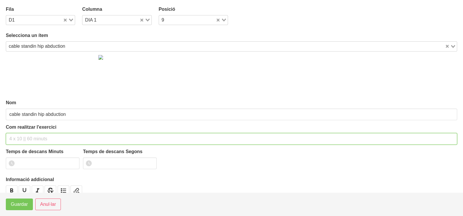
click at [44, 135] on input "text" at bounding box center [231, 139] width 451 height 12
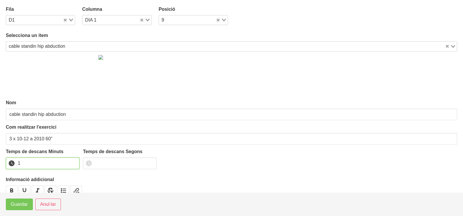
drag, startPoint x: 74, startPoint y: 161, endPoint x: 58, endPoint y: 169, distance: 17.2
click at [71, 163] on input "1" at bounding box center [43, 163] width 74 height 12
click at [22, 207] on span "Guardar" at bounding box center [19, 204] width 17 height 7
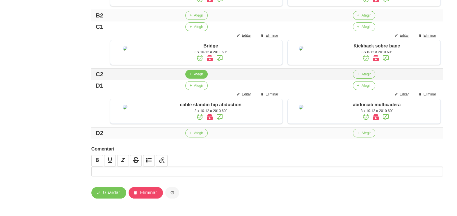
scroll to position [303, 0]
click at [194, 74] on span "Afegir" at bounding box center [198, 74] width 9 height 5
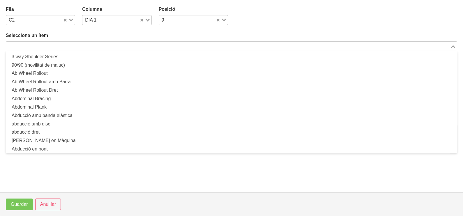
click at [93, 44] on input "Search for option" at bounding box center [228, 46] width 442 height 7
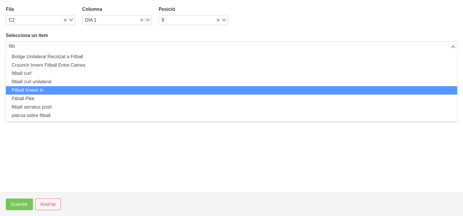
click at [55, 88] on li "Fitball Knees in" at bounding box center [231, 90] width 451 height 8
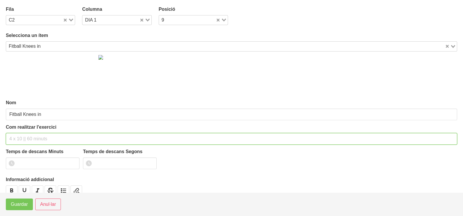
drag, startPoint x: 18, startPoint y: 137, endPoint x: 33, endPoint y: 90, distance: 49.4
click at [20, 133] on input "text" at bounding box center [231, 139] width 451 height 12
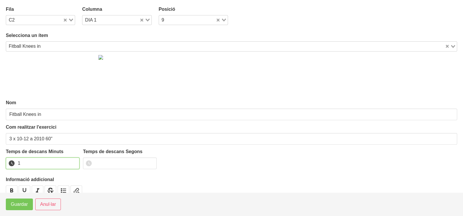
drag, startPoint x: 73, startPoint y: 161, endPoint x: 52, endPoint y: 176, distance: 25.8
click at [70, 164] on input "1" at bounding box center [43, 163] width 74 height 12
click at [29, 205] on button "Guardar" at bounding box center [19, 204] width 27 height 12
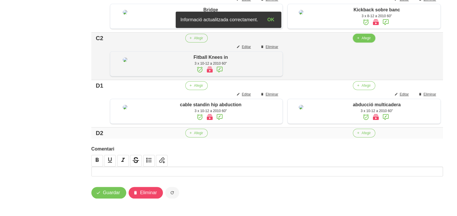
click at [362, 41] on span "Afegir" at bounding box center [366, 37] width 9 height 5
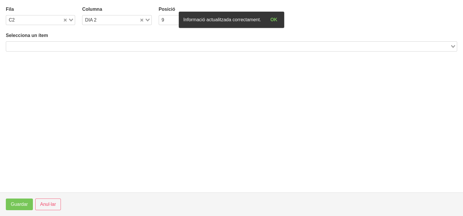
click at [75, 47] on input "Search for option" at bounding box center [228, 46] width 442 height 7
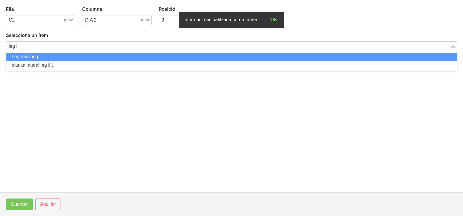
click at [76, 58] on li "Leg lowering" at bounding box center [231, 57] width 451 height 8
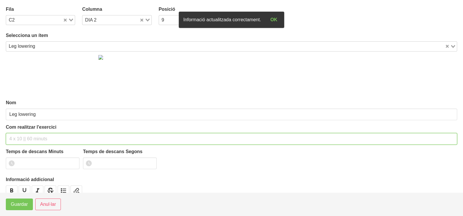
click at [32, 128] on div "Com realitzar l'exercici" at bounding box center [231, 134] width 451 height 21
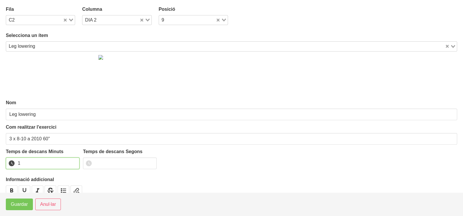
drag, startPoint x: 74, startPoint y: 161, endPoint x: 42, endPoint y: 182, distance: 38.6
click at [73, 162] on input "1" at bounding box center [43, 163] width 74 height 12
click at [23, 204] on span "Guardar" at bounding box center [19, 204] width 17 height 7
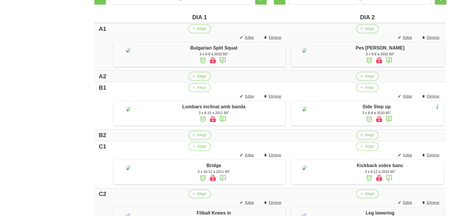
scroll to position [188, 0]
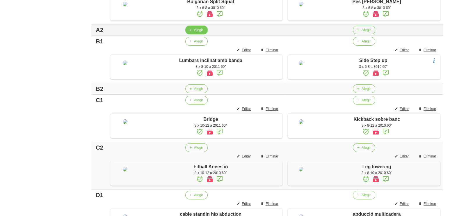
click at [194, 33] on span "Afegir" at bounding box center [198, 29] width 9 height 5
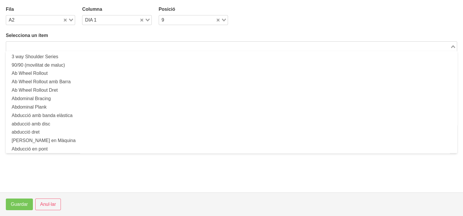
click at [90, 44] on input "Search for option" at bounding box center [228, 46] width 442 height 7
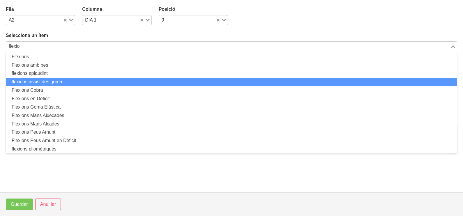
click at [73, 80] on li "flexions assistides goma" at bounding box center [231, 82] width 451 height 8
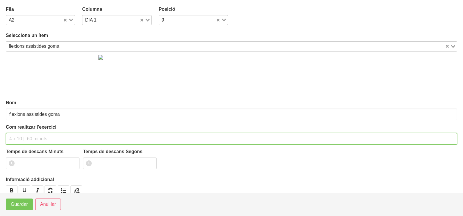
click at [28, 138] on input "text" at bounding box center [231, 139] width 451 height 12
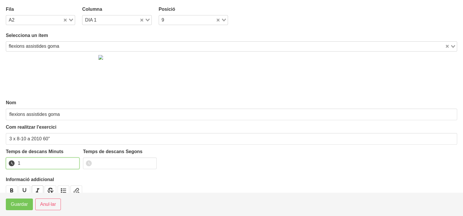
drag, startPoint x: 73, startPoint y: 161, endPoint x: 37, endPoint y: 190, distance: 46.8
click at [72, 162] on input "1" at bounding box center [43, 163] width 74 height 12
click at [20, 207] on span "Guardar" at bounding box center [19, 204] width 17 height 7
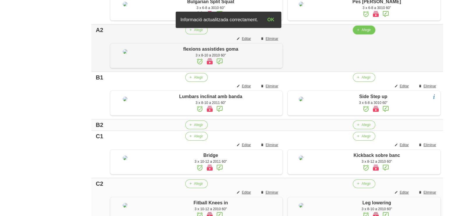
click at [362, 33] on span "Afegir" at bounding box center [366, 29] width 9 height 5
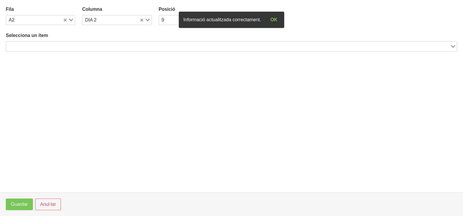
click at [99, 43] on input "Search for option" at bounding box center [228, 46] width 442 height 7
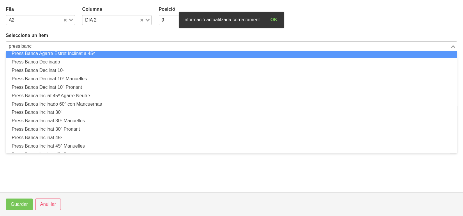
scroll to position [36, 0]
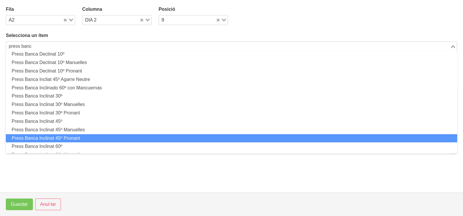
click at [89, 135] on li "Press Banca Inclinat 45º Pronant" at bounding box center [231, 138] width 451 height 8
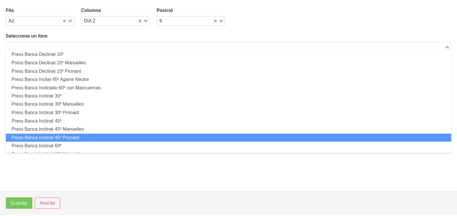
scroll to position [1, 0]
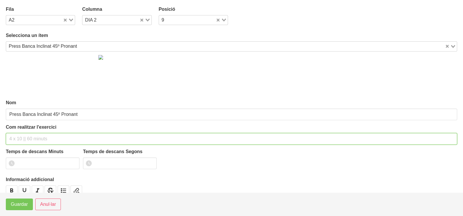
click at [48, 136] on input "text" at bounding box center [231, 139] width 451 height 12
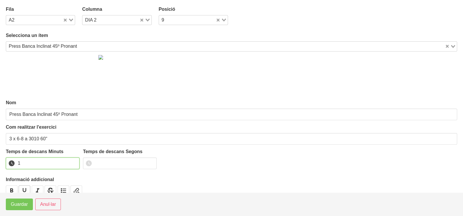
drag, startPoint x: 74, startPoint y: 161, endPoint x: 24, endPoint y: 191, distance: 58.3
click at [72, 163] on input "1" at bounding box center [43, 163] width 74 height 12
click at [17, 206] on span "Guardar" at bounding box center [19, 204] width 17 height 7
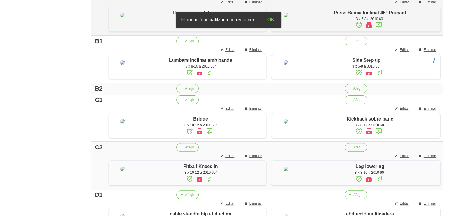
scroll to position [260, 0]
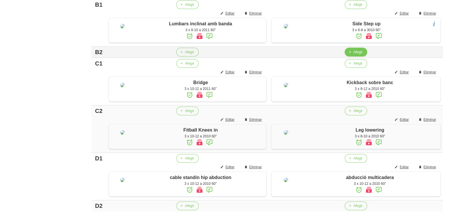
click at [355, 55] on span "Afegir" at bounding box center [357, 51] width 9 height 5
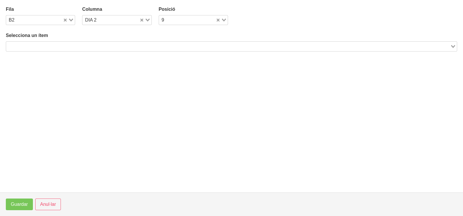
click at [147, 48] on input "Search for option" at bounding box center [228, 46] width 442 height 7
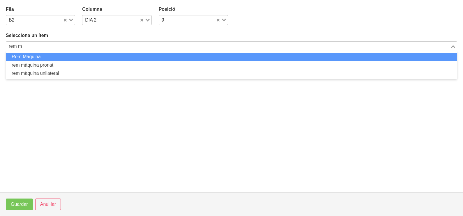
click at [81, 58] on li "Rem Màquina" at bounding box center [231, 57] width 451 height 8
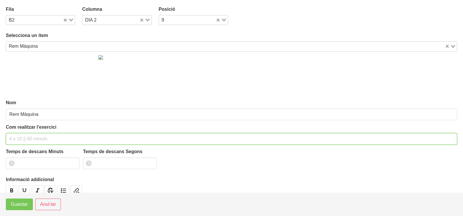
click at [26, 137] on input "text" at bounding box center [231, 139] width 451 height 12
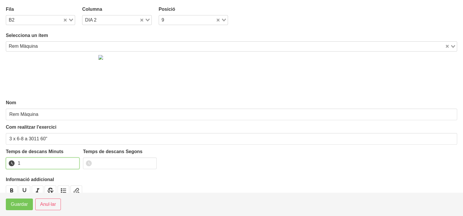
drag, startPoint x: 74, startPoint y: 161, endPoint x: 72, endPoint y: 163, distance: 3.0
click at [74, 161] on input "1" at bounding box center [43, 163] width 74 height 12
click at [16, 207] on span "Guardar" at bounding box center [19, 204] width 17 height 7
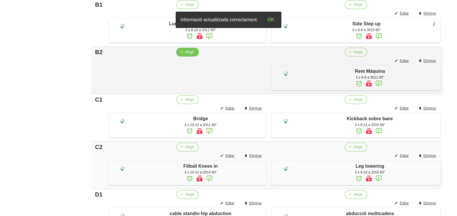
click at [185, 55] on span "Afegir" at bounding box center [189, 51] width 9 height 5
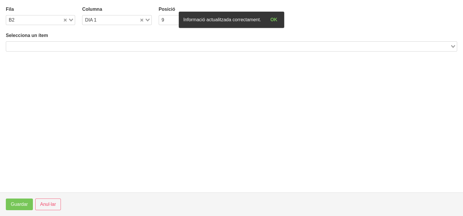
click at [83, 45] on input "Search for option" at bounding box center [228, 46] width 442 height 7
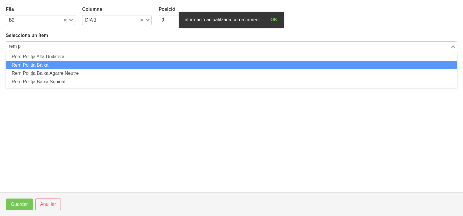
click at [68, 64] on li "Rem Politja Baixa" at bounding box center [231, 65] width 451 height 8
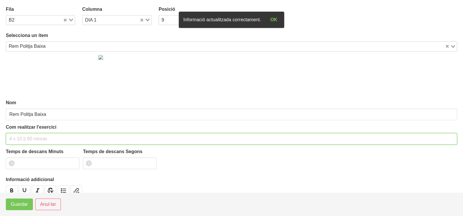
click at [34, 136] on input "text" at bounding box center [231, 139] width 451 height 12
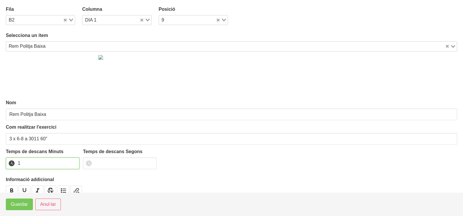
drag, startPoint x: 73, startPoint y: 161, endPoint x: 46, endPoint y: 178, distance: 32.3
click at [70, 162] on input "1" at bounding box center [43, 163] width 74 height 12
click at [15, 207] on span "Guardar" at bounding box center [19, 204] width 17 height 7
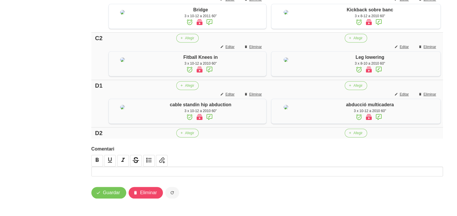
scroll to position [456, 0]
drag, startPoint x: 182, startPoint y: 135, endPoint x: 179, endPoint y: 134, distance: 3.3
click at [179, 134] on span "button" at bounding box center [181, 132] width 5 height 5
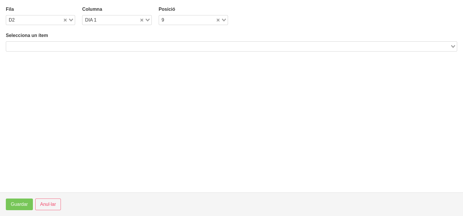
click at [82, 48] on input "Search for option" at bounding box center [228, 46] width 442 height 7
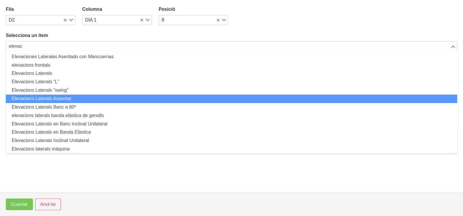
click at [77, 100] on li "Elevacions Laterals Assentat" at bounding box center [231, 99] width 451 height 8
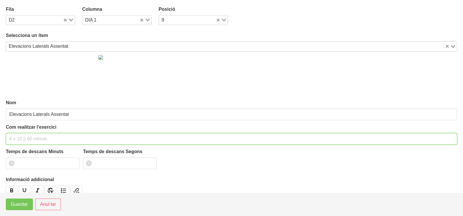
click at [26, 134] on input "text" at bounding box center [231, 139] width 451 height 12
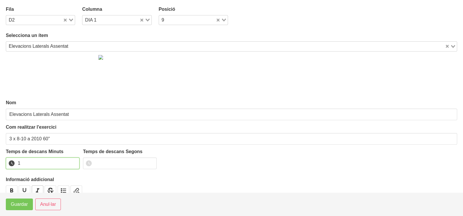
drag, startPoint x: 72, startPoint y: 161, endPoint x: 38, endPoint y: 186, distance: 43.5
click at [69, 163] on input "1" at bounding box center [43, 163] width 74 height 12
click at [21, 207] on span "Guardar" at bounding box center [19, 204] width 17 height 7
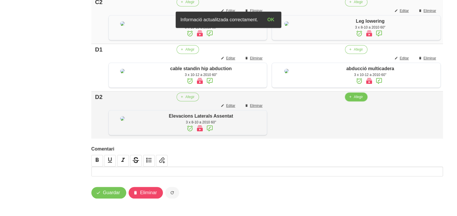
click at [353, 101] on button "Afegir" at bounding box center [356, 97] width 22 height 9
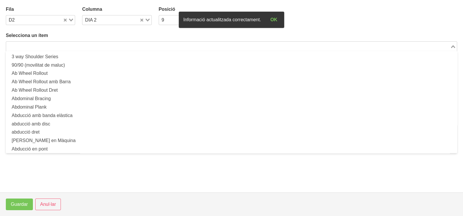
drag, startPoint x: 96, startPoint y: 46, endPoint x: 102, endPoint y: 30, distance: 16.8
click at [96, 45] on input "Search for option" at bounding box center [228, 46] width 442 height 7
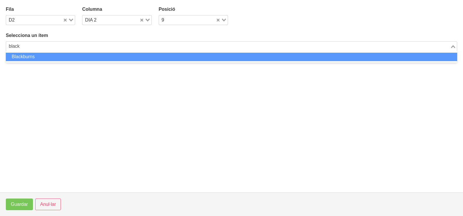
click at [58, 57] on li "Blackburns" at bounding box center [231, 57] width 451 height 8
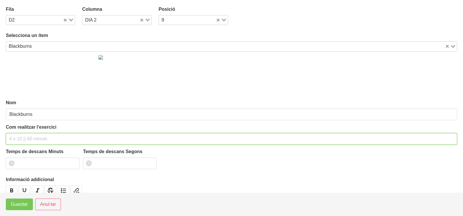
click at [25, 139] on input "text" at bounding box center [231, 139] width 451 height 12
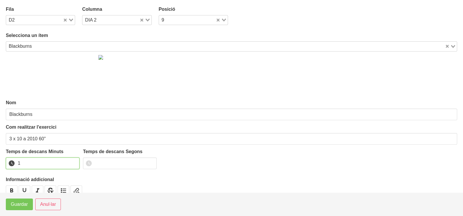
drag, startPoint x: 73, startPoint y: 161, endPoint x: 50, endPoint y: 172, distance: 25.9
click at [69, 163] on input "1" at bounding box center [43, 163] width 74 height 12
click at [13, 205] on span "Guardar" at bounding box center [19, 204] width 17 height 7
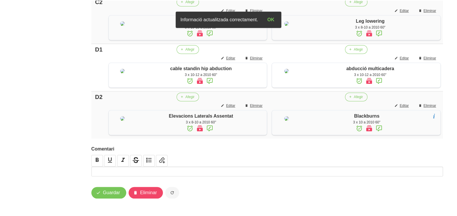
scroll to position [511, 0]
click at [110, 195] on span "Guardar" at bounding box center [111, 192] width 17 height 7
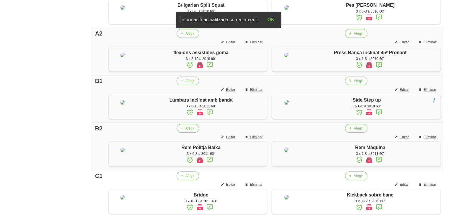
scroll to position [0, 0]
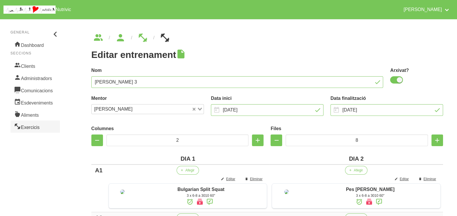
click at [35, 125] on link "Exercicis" at bounding box center [34, 126] width 49 height 12
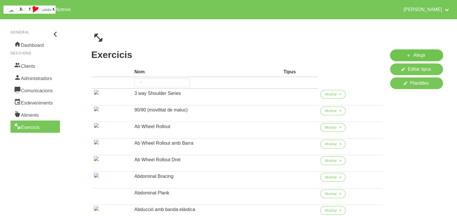
click at [416, 55] on span "Afegir" at bounding box center [419, 55] width 12 height 7
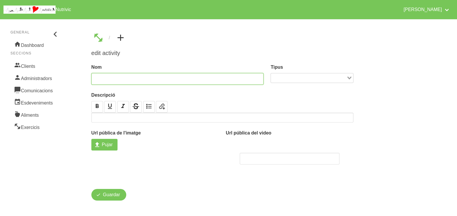
click at [120, 77] on input "text" at bounding box center [177, 79] width 173 height 12
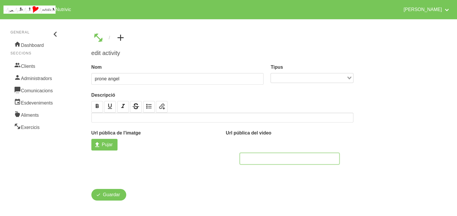
click at [261, 157] on input "text" at bounding box center [289, 159] width 99 height 12
paste input "[URL][DOMAIN_NAME]"
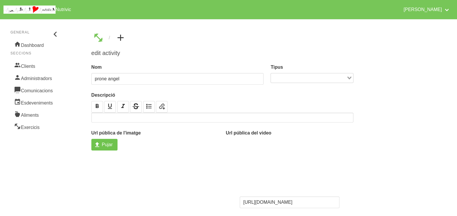
click at [106, 144] on span "Pujar" at bounding box center [107, 144] width 11 height 7
click at [106, 144] on input "Pujar" at bounding box center [104, 145] width 26 height 12
click at [106, 145] on span "Pujar" at bounding box center [107, 144] width 11 height 7
click at [106, 145] on input "Pujar" at bounding box center [104, 145] width 26 height 12
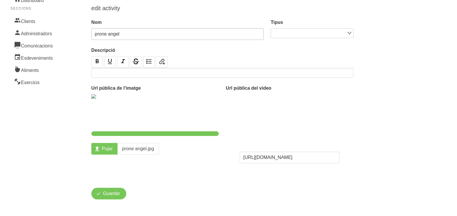
scroll to position [45, 0]
click at [107, 193] on span "Guardar" at bounding box center [111, 193] width 17 height 7
